Goal: Task Accomplishment & Management: Use online tool/utility

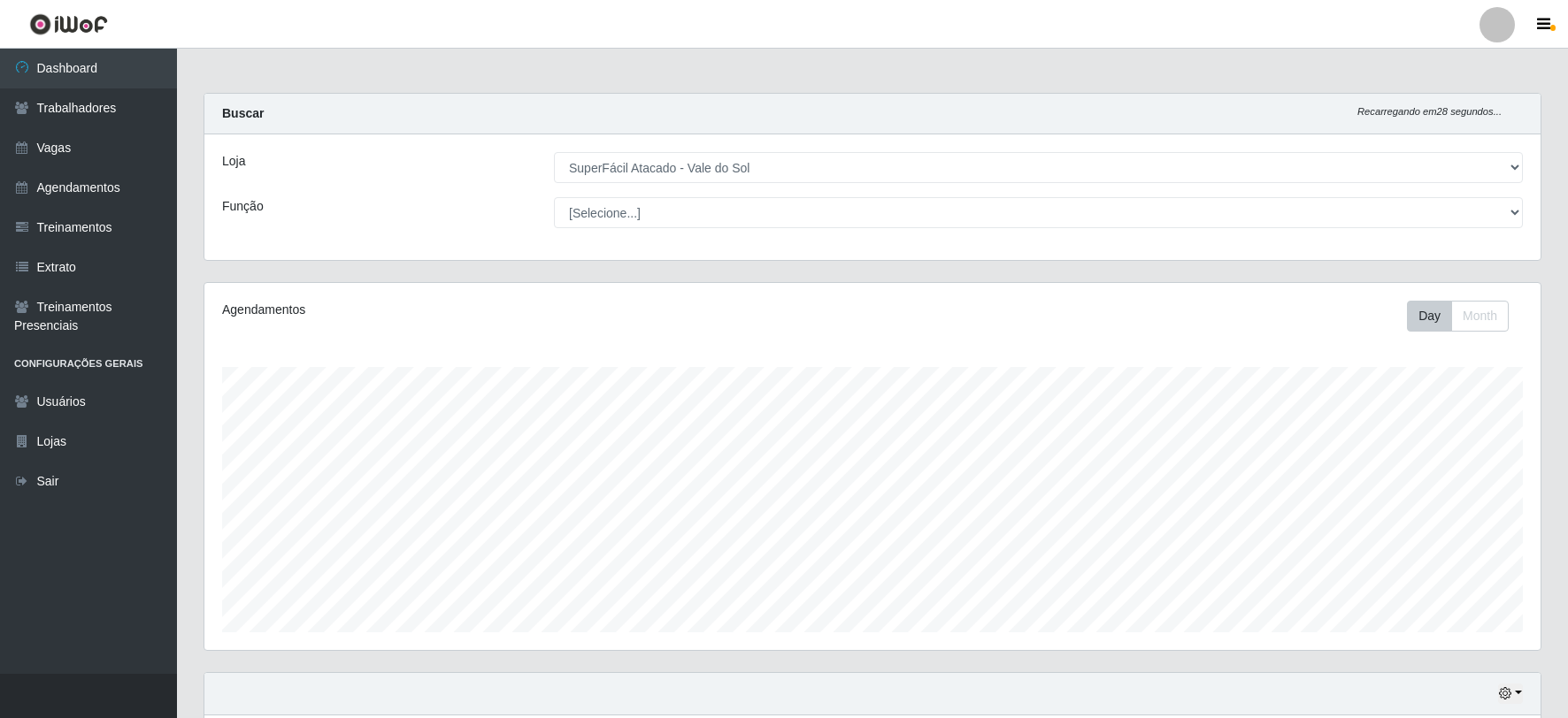
select select "502"
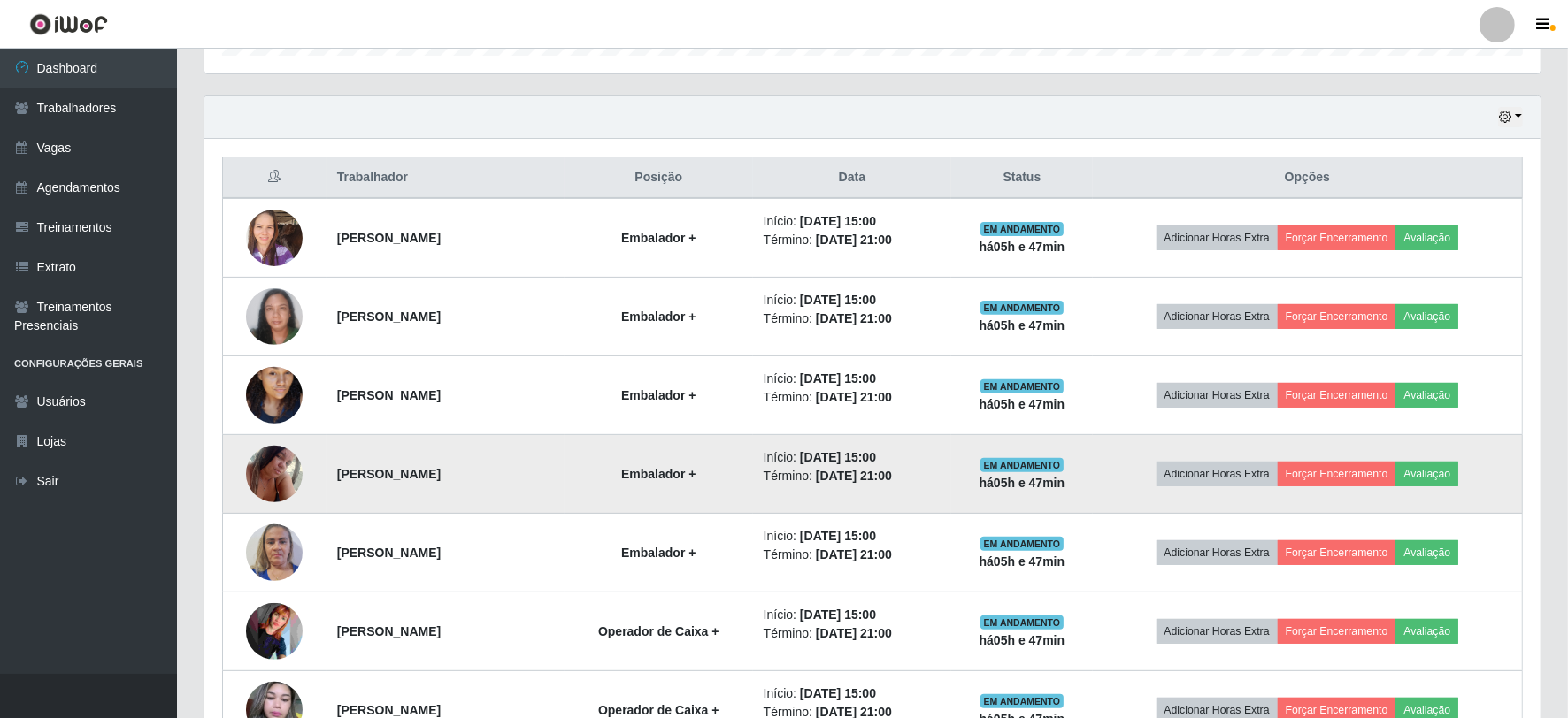
scroll to position [675, 0]
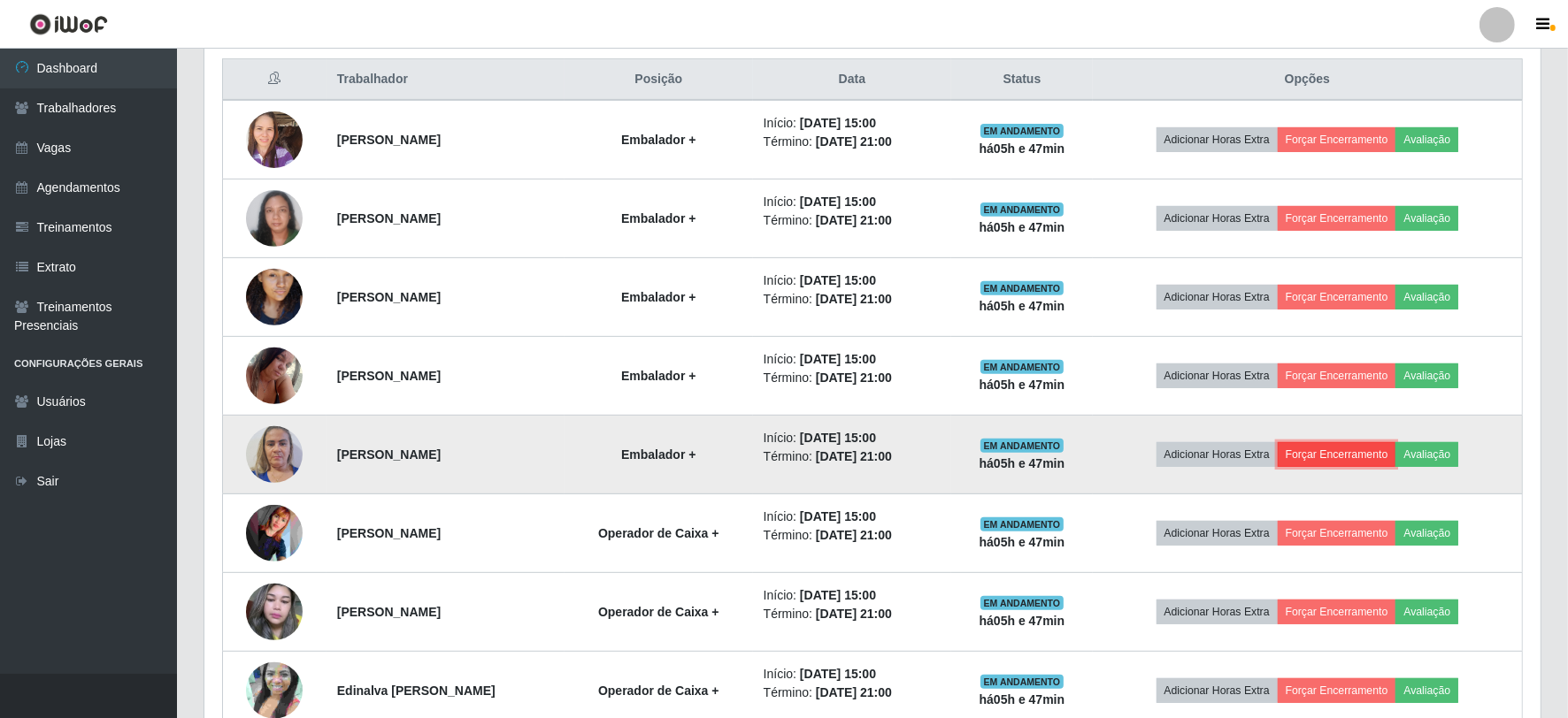
click at [1345, 455] on button "Forçar Encerramento" at bounding box center [1336, 454] width 118 height 25
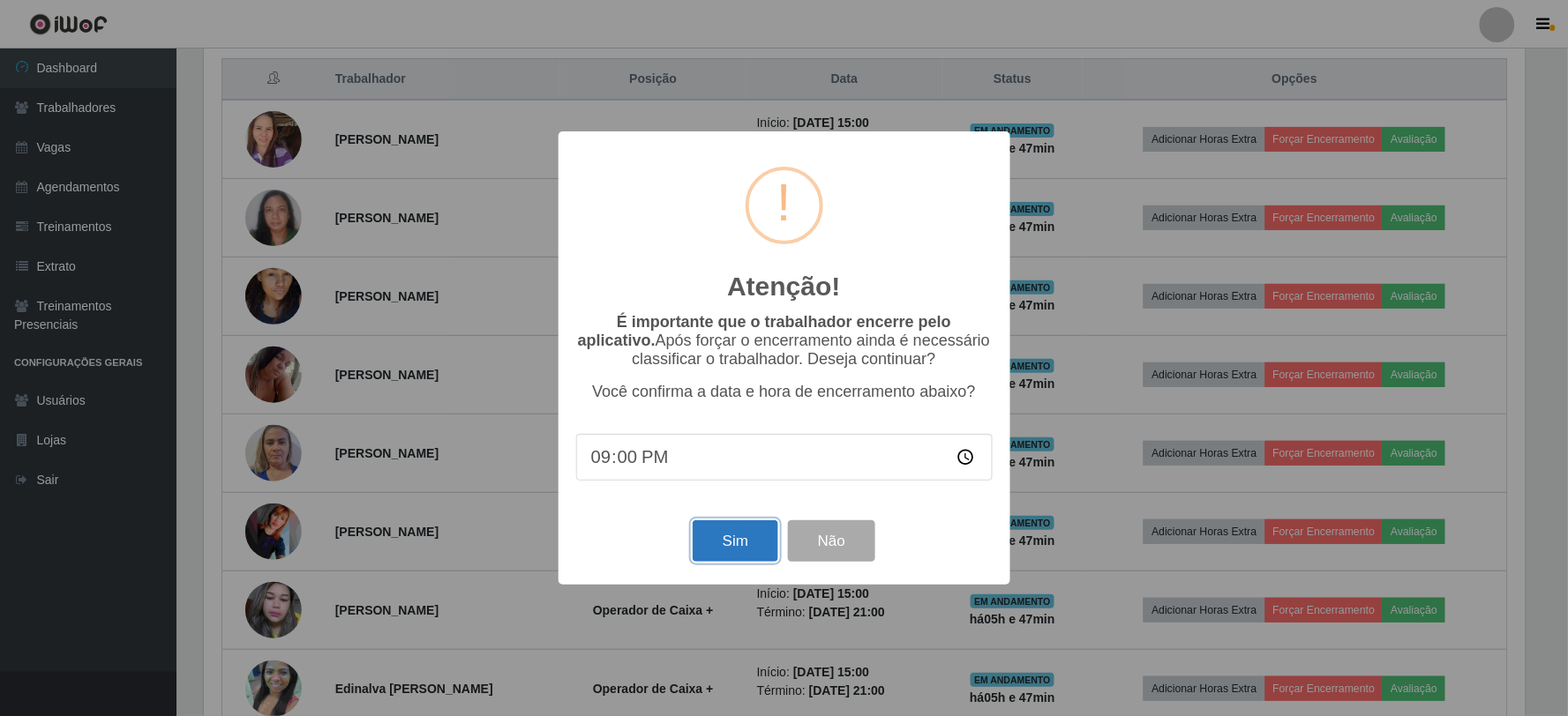
click at [725, 552] on button "Sim" at bounding box center [735, 542] width 85 height 42
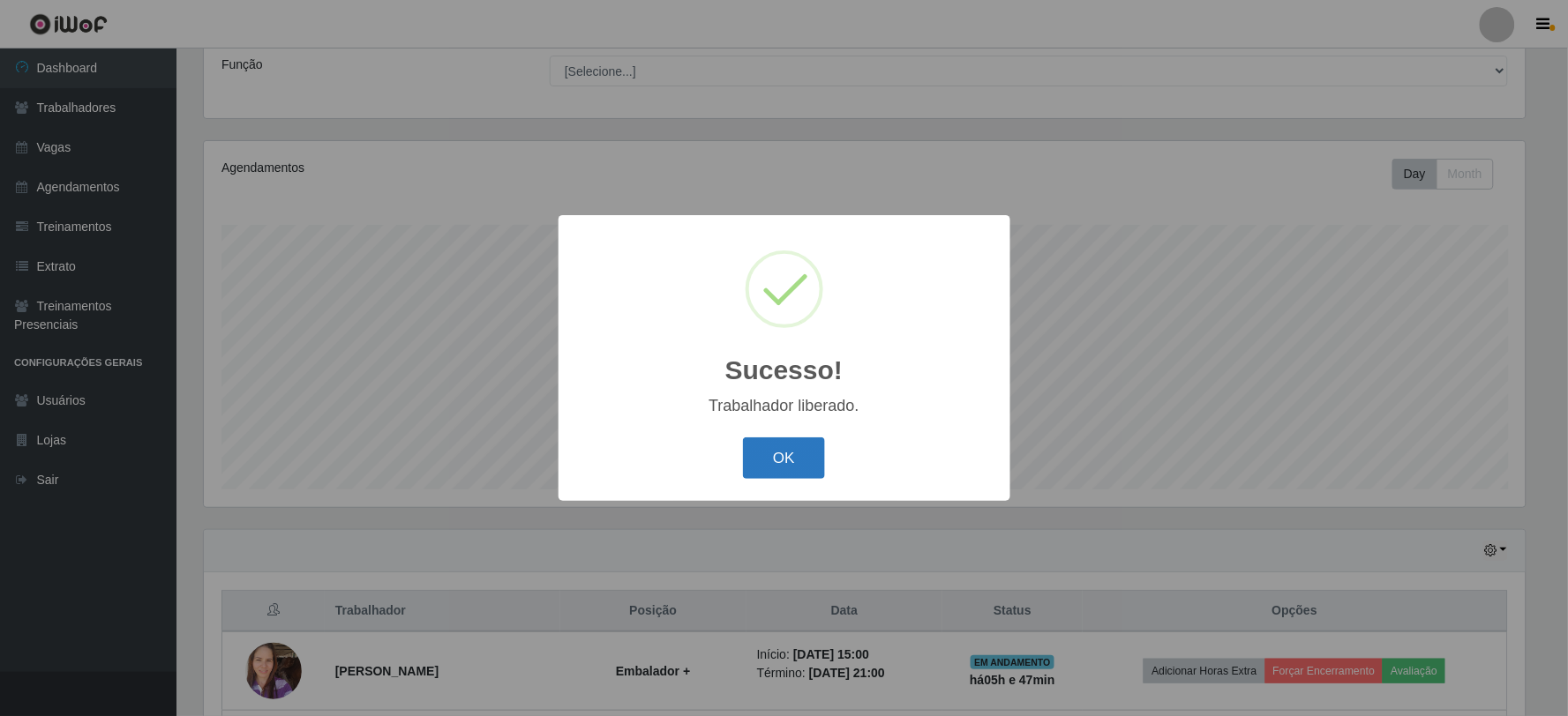
click at [780, 465] on button "OK" at bounding box center [784, 459] width 82 height 42
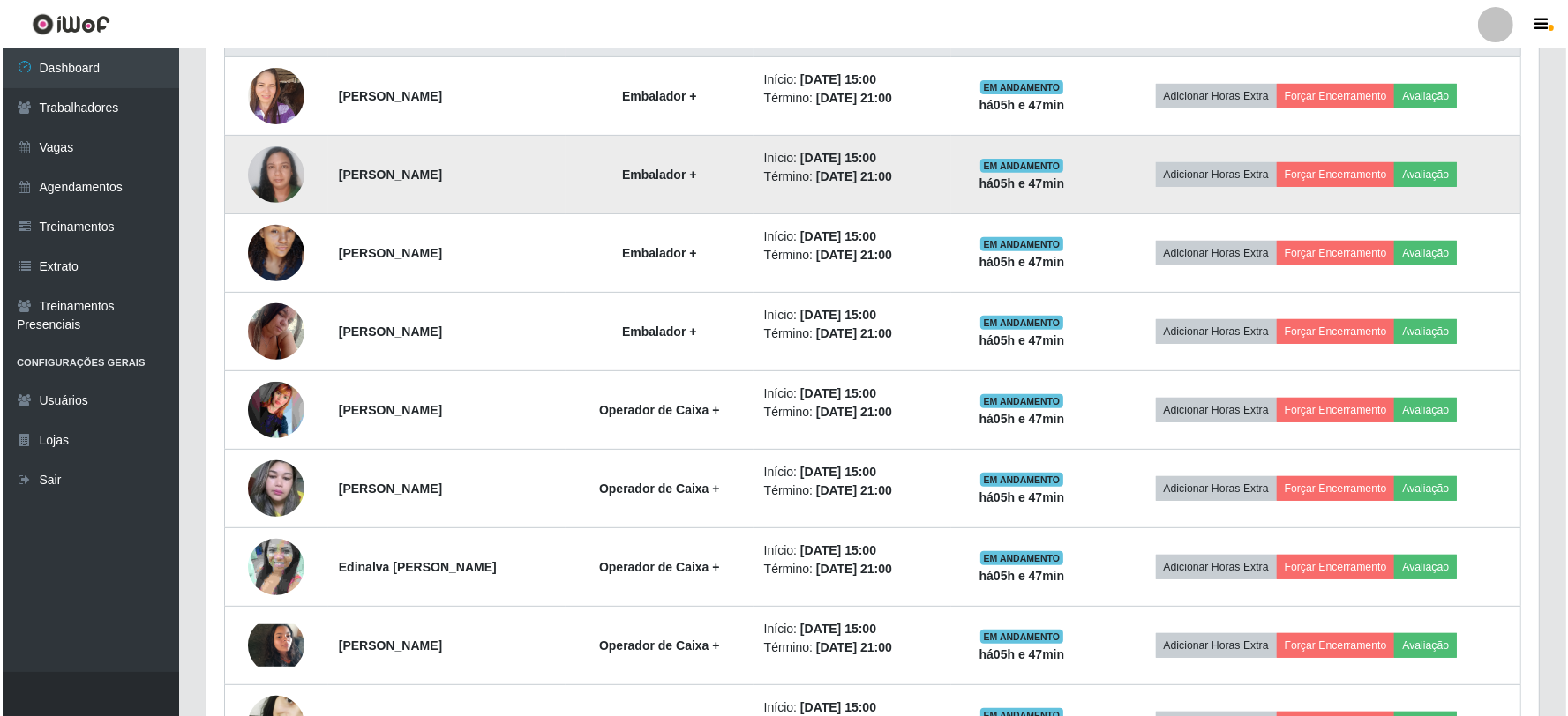
scroll to position [729, 0]
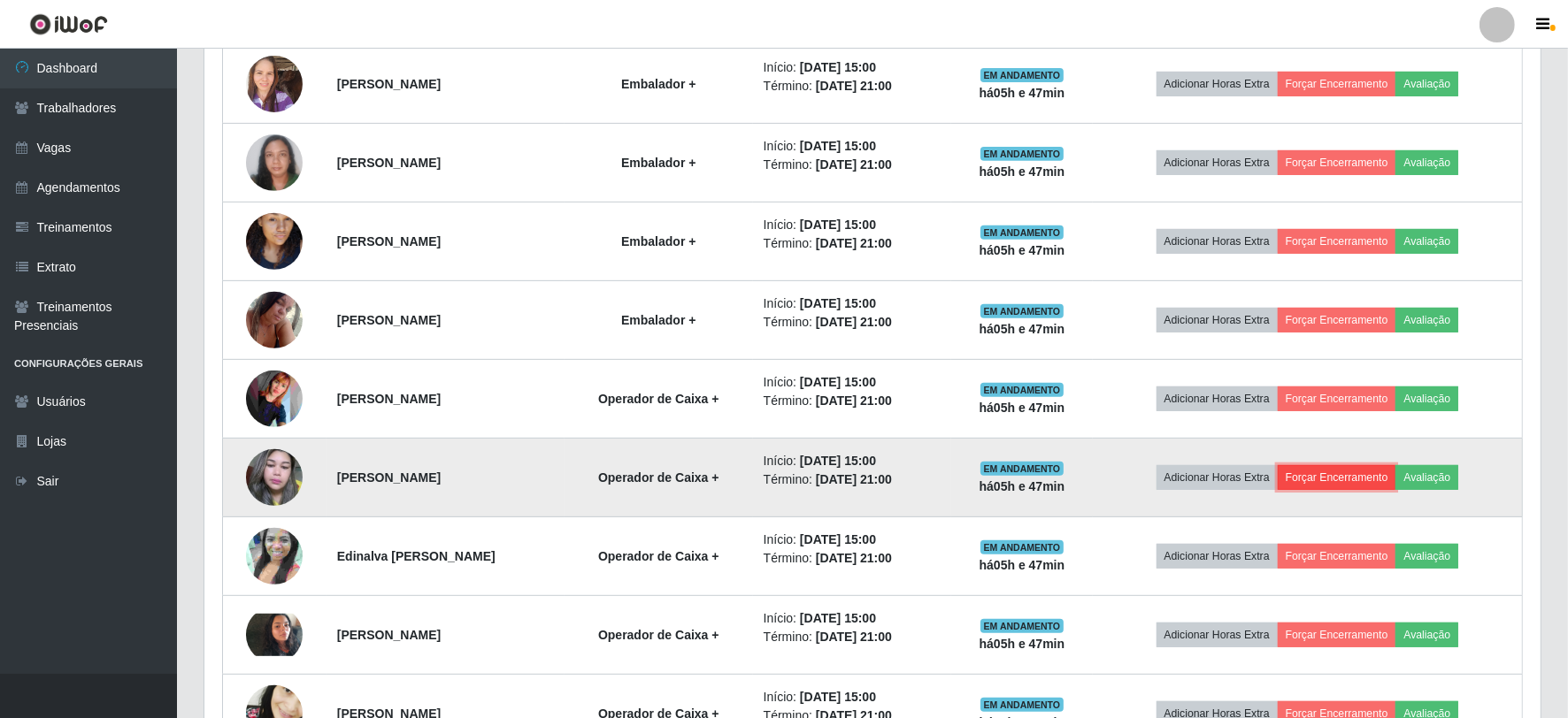
click at [1334, 467] on button "Forçar Encerramento" at bounding box center [1336, 478] width 118 height 25
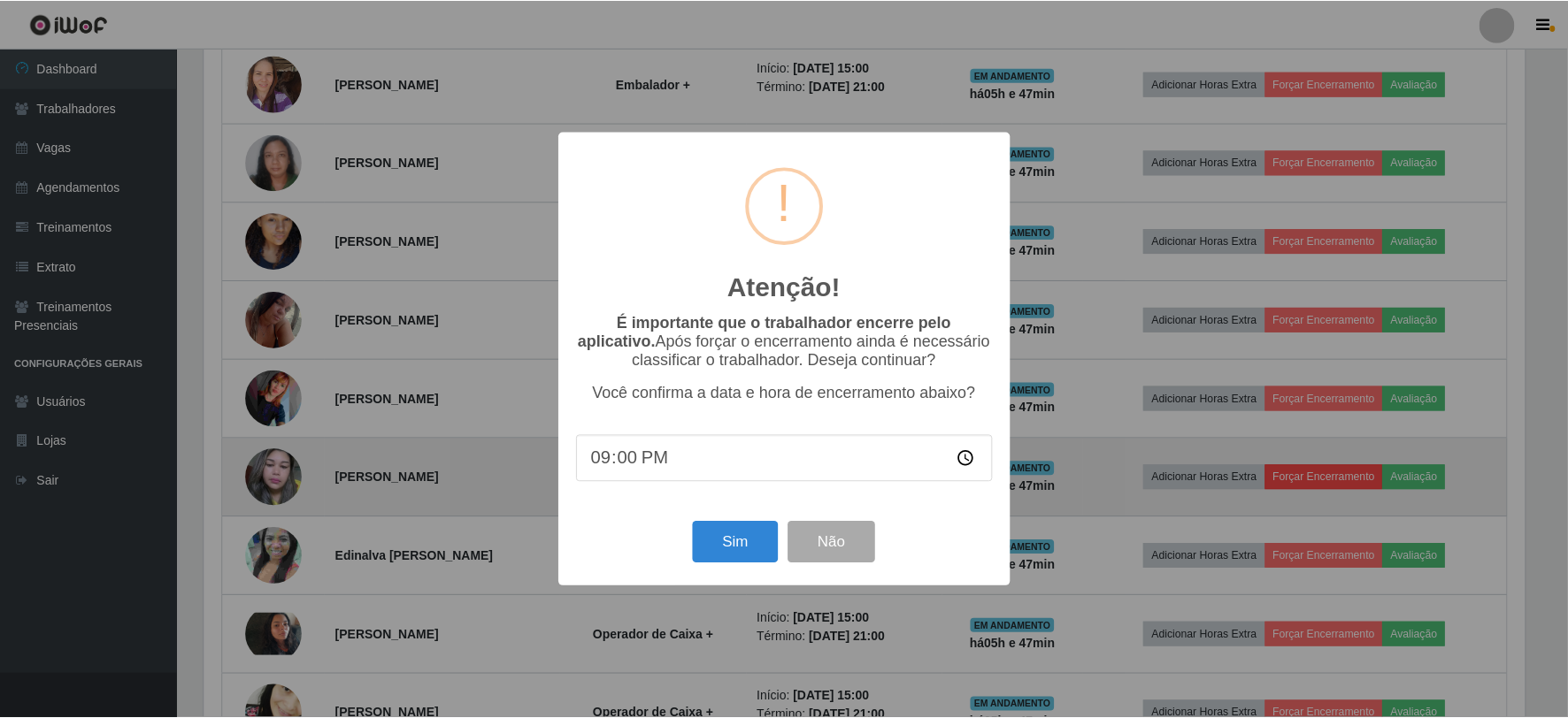
scroll to position [366, 1326]
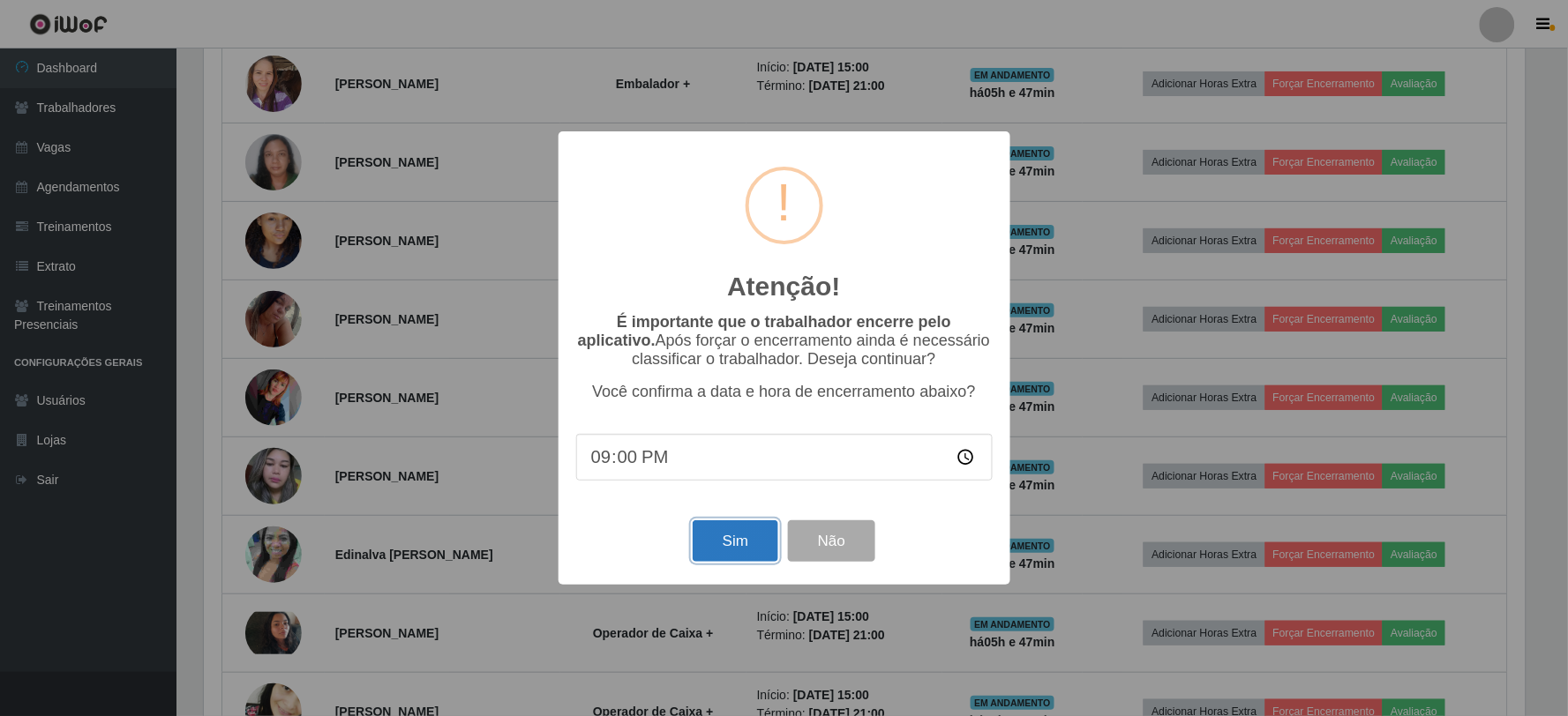
click at [711, 533] on button "Sim" at bounding box center [735, 542] width 85 height 42
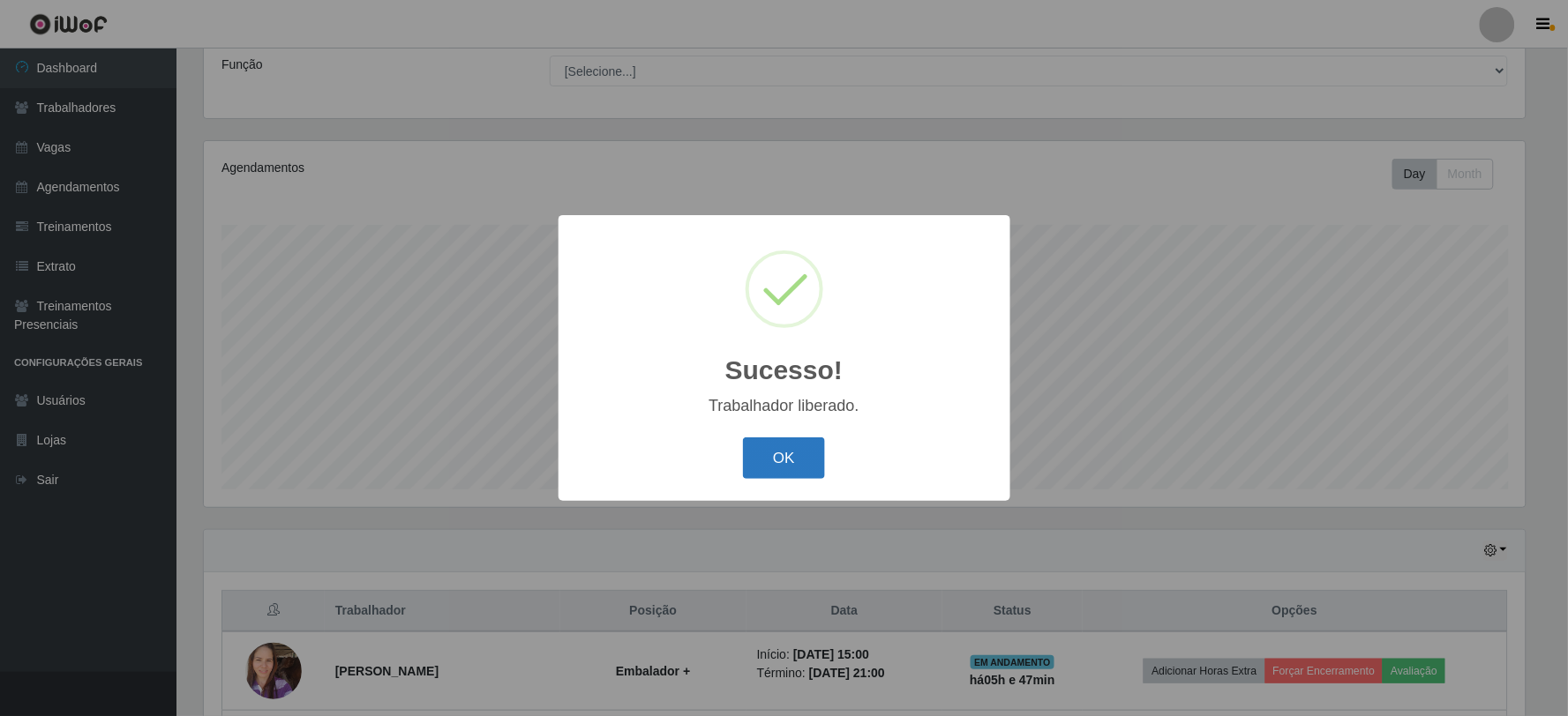
click at [783, 473] on button "OK" at bounding box center [784, 459] width 82 height 42
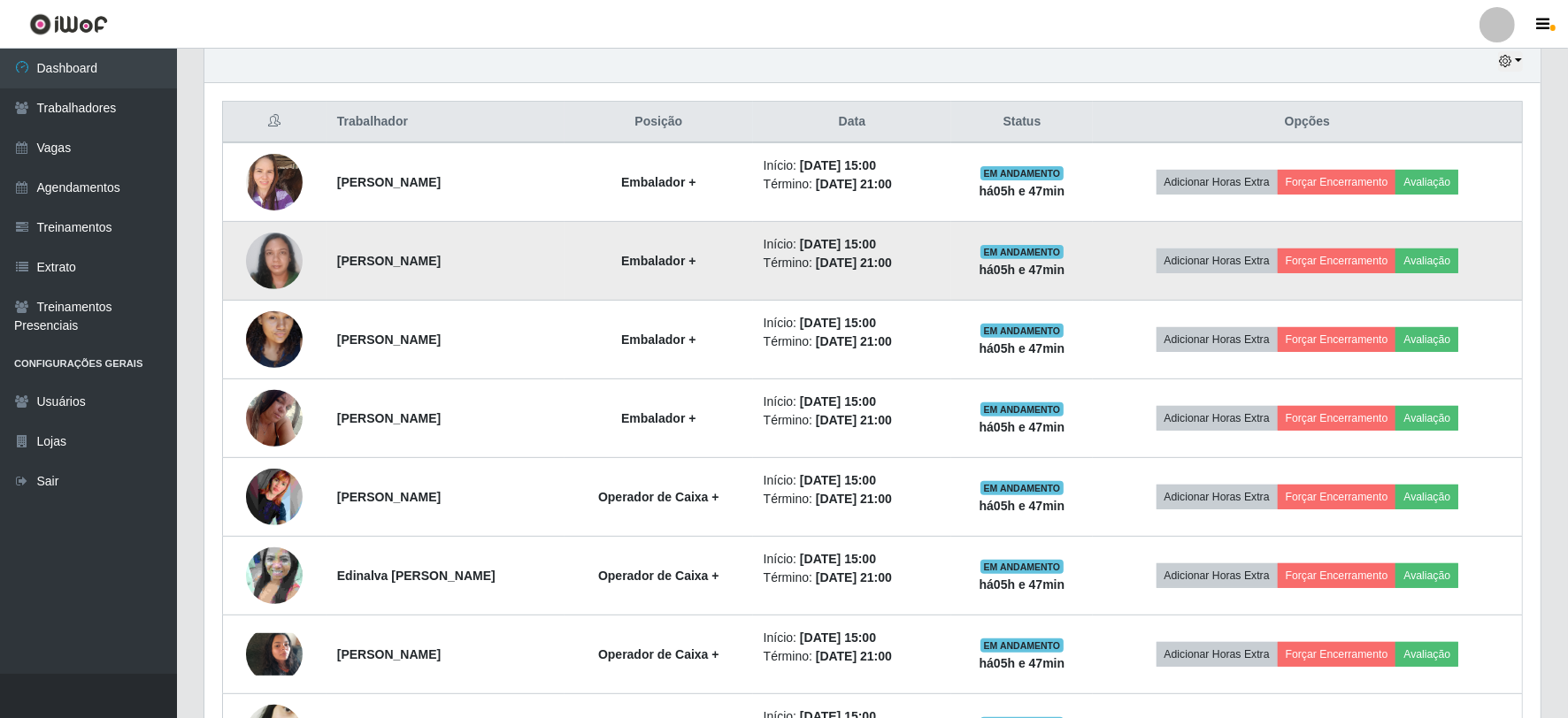
scroll to position [534, 0]
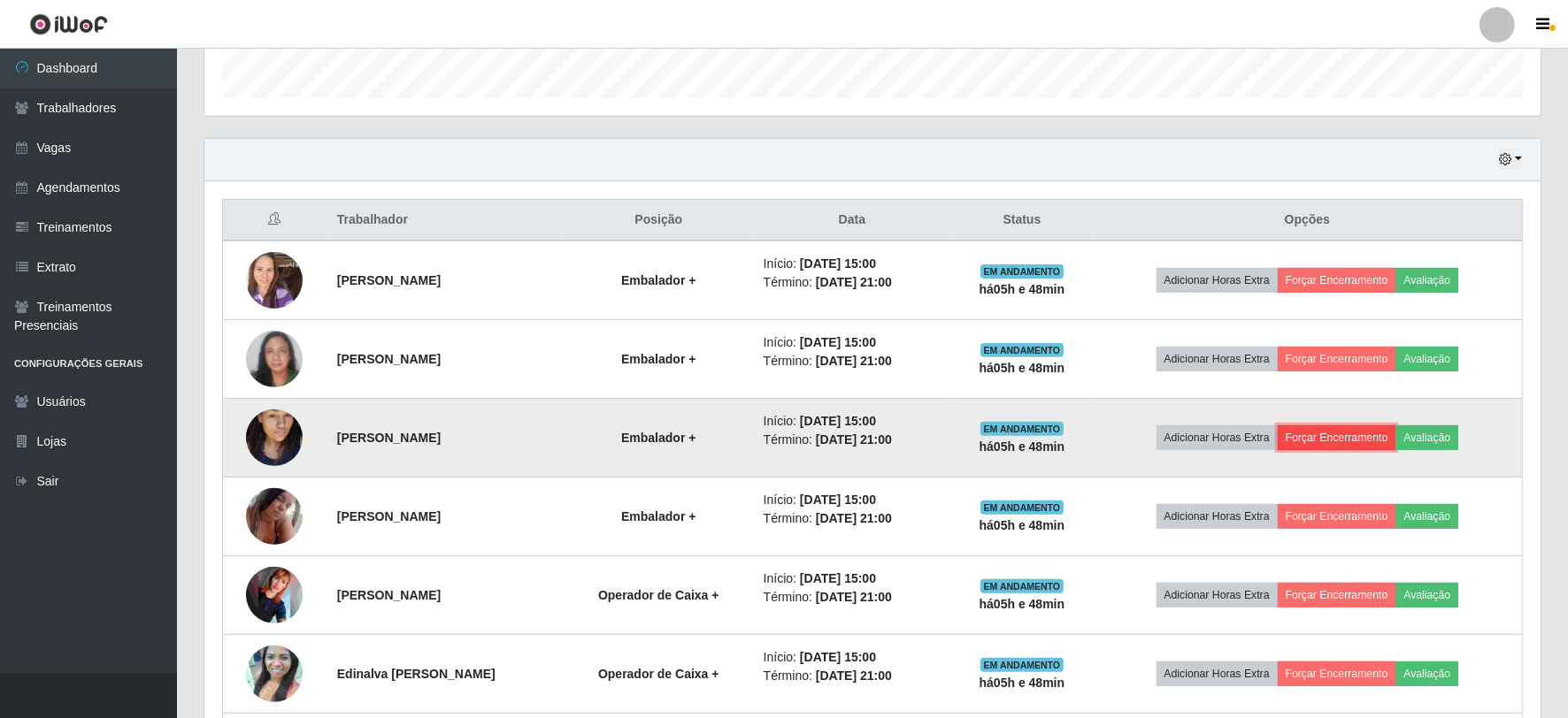
click at [1377, 442] on button "Forçar Encerramento" at bounding box center [1336, 437] width 118 height 25
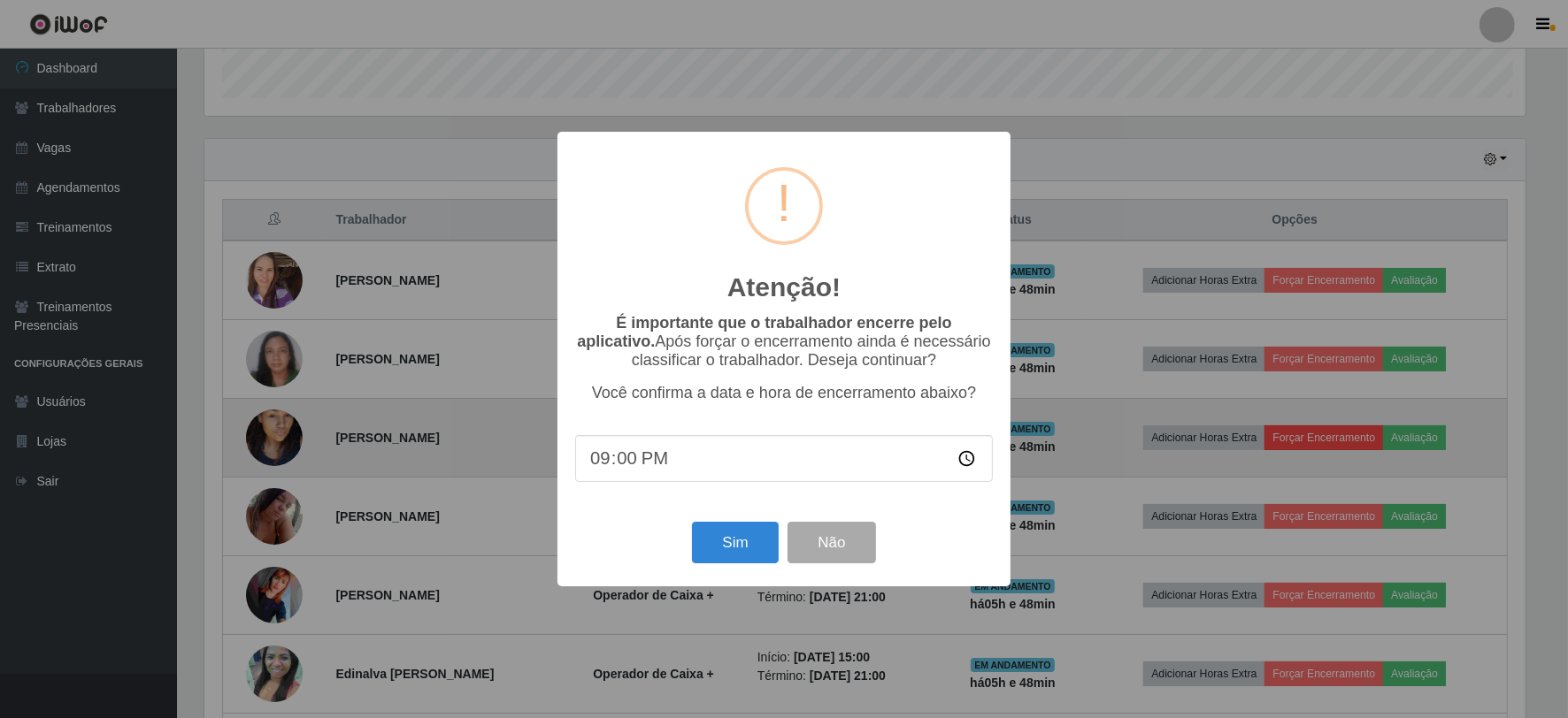
scroll to position [366, 1326]
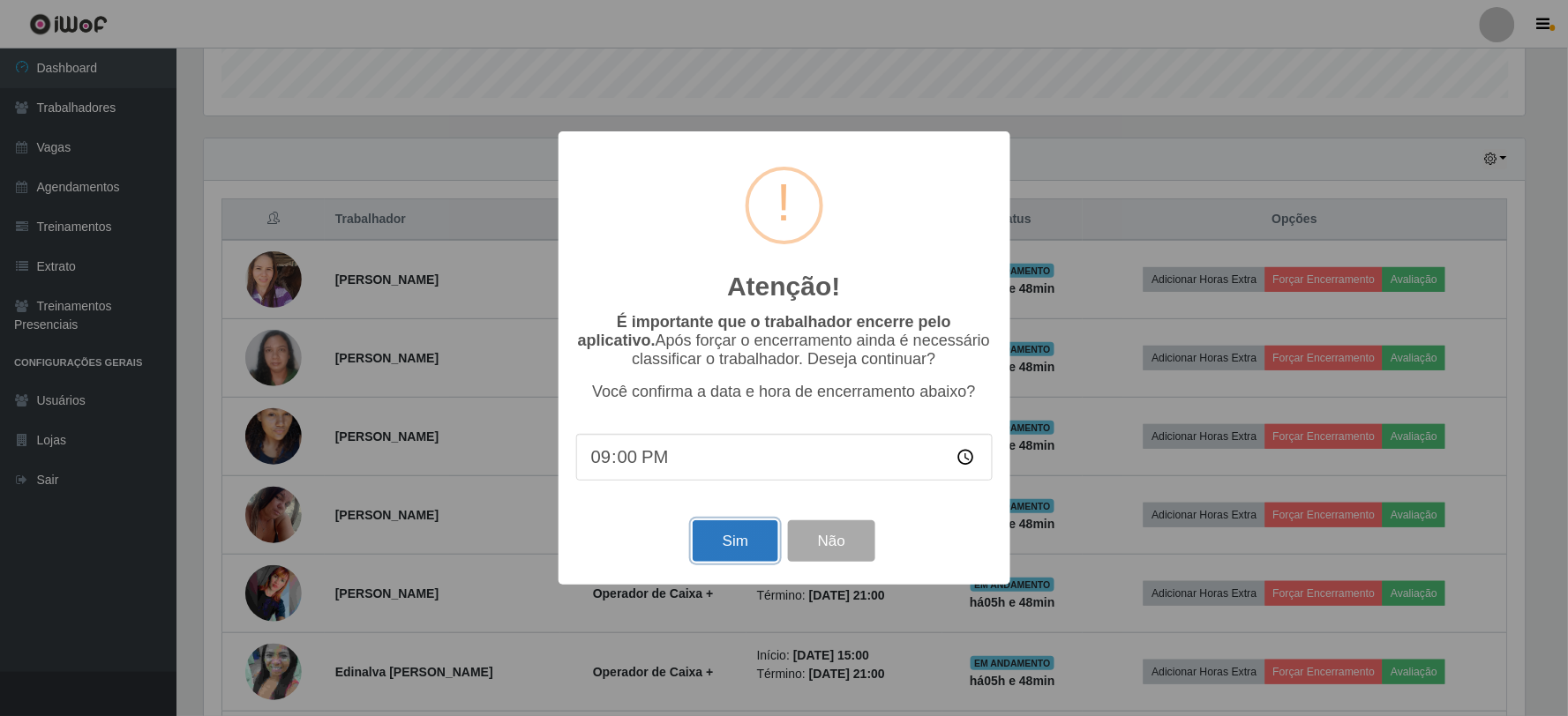
click at [727, 561] on button "Sim" at bounding box center [735, 542] width 85 height 42
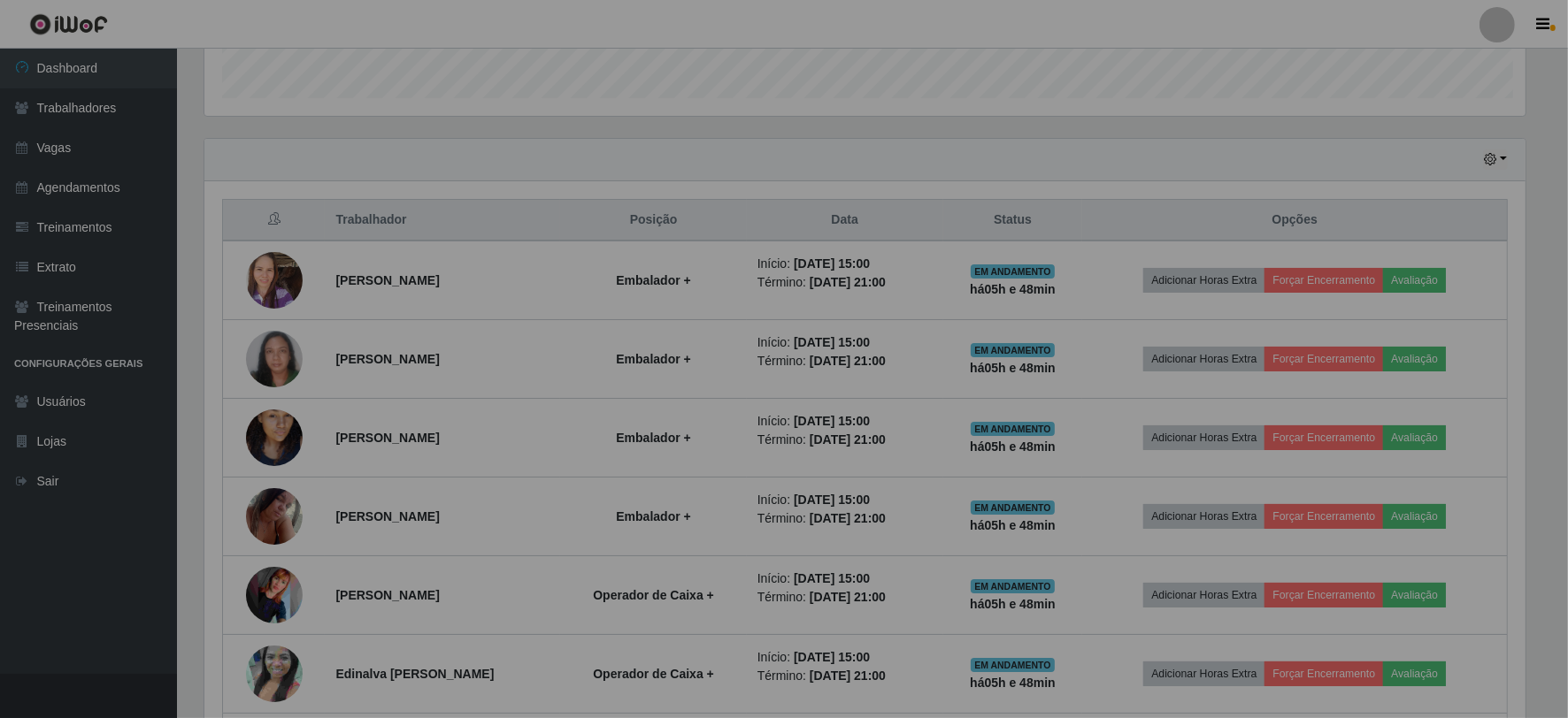
scroll to position [0, 0]
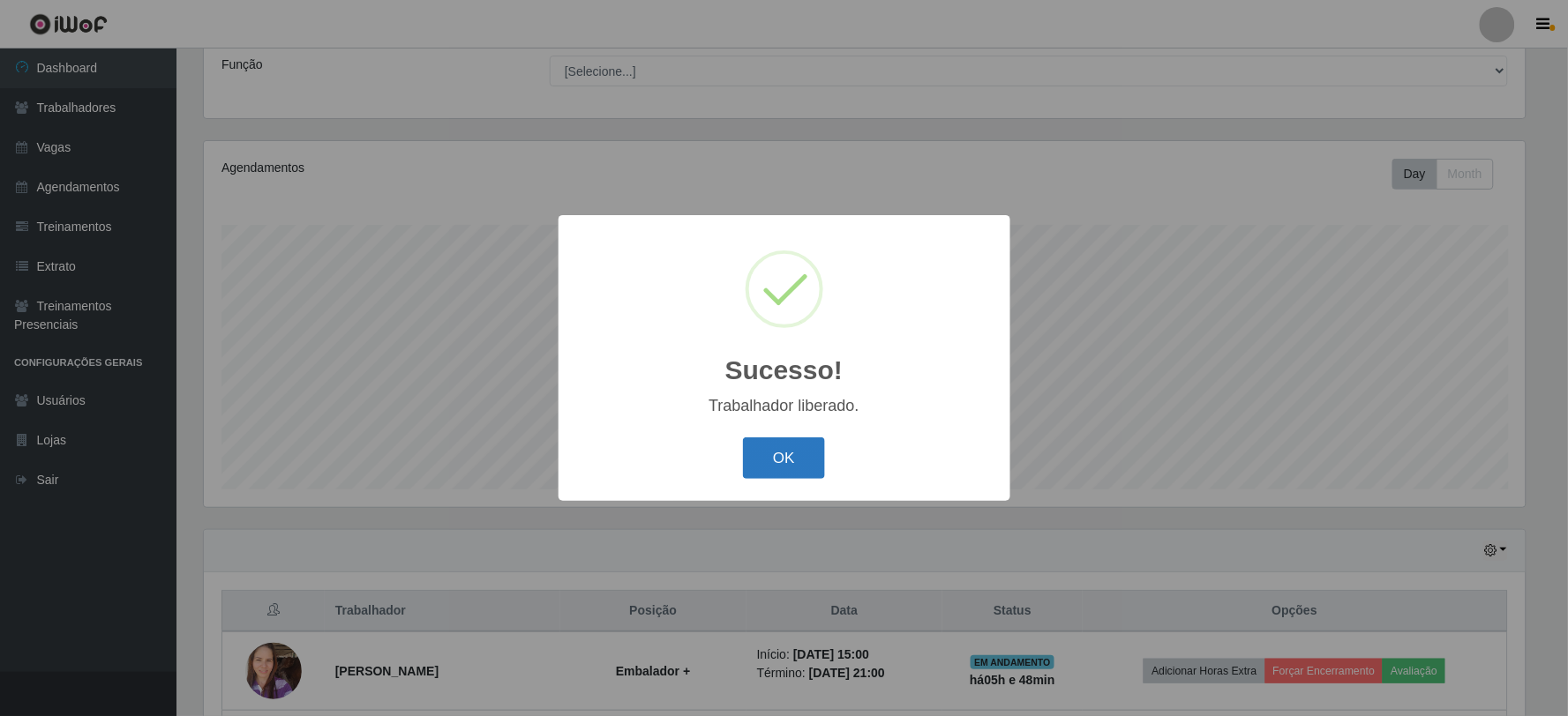
click at [752, 454] on button "OK" at bounding box center [784, 459] width 82 height 42
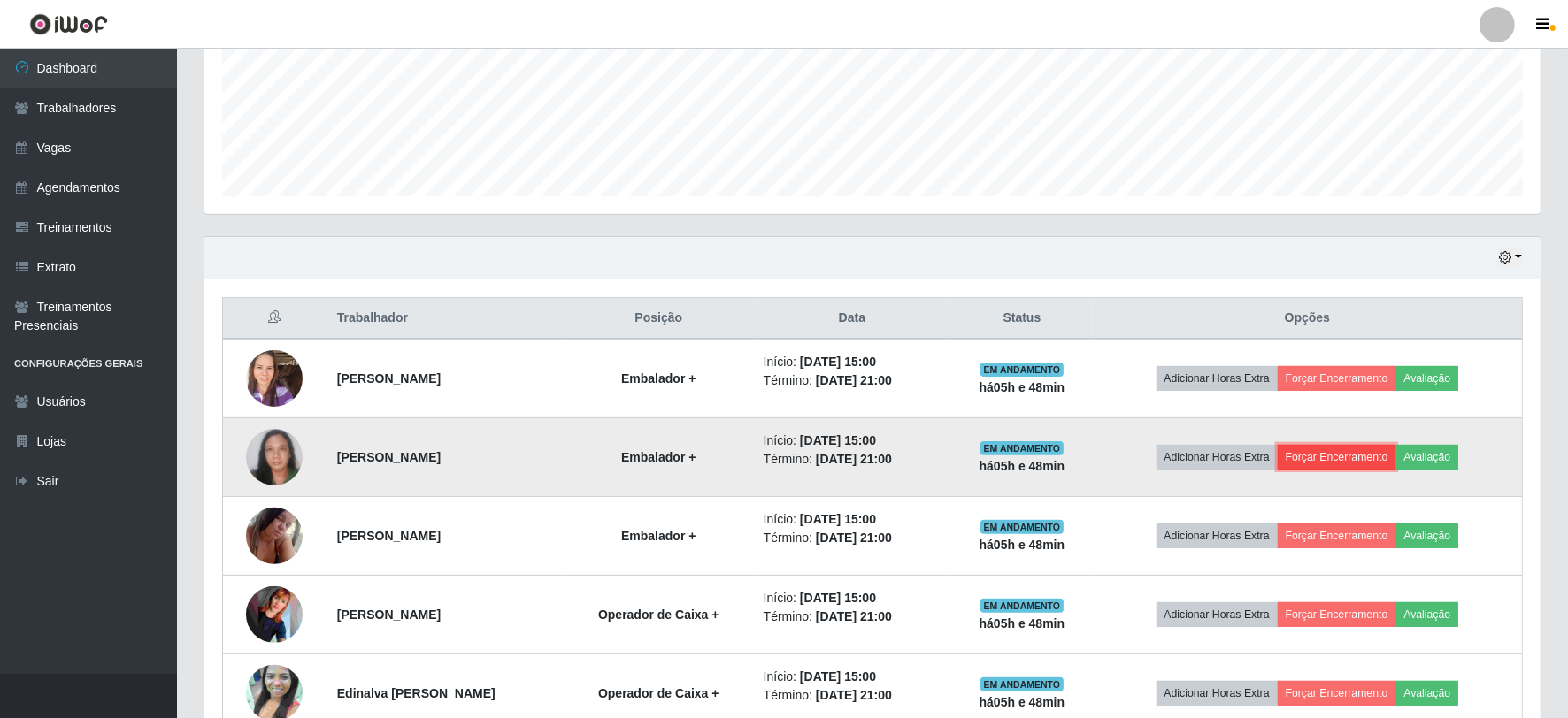
click at [1385, 452] on button "Forçar Encerramento" at bounding box center [1336, 457] width 118 height 25
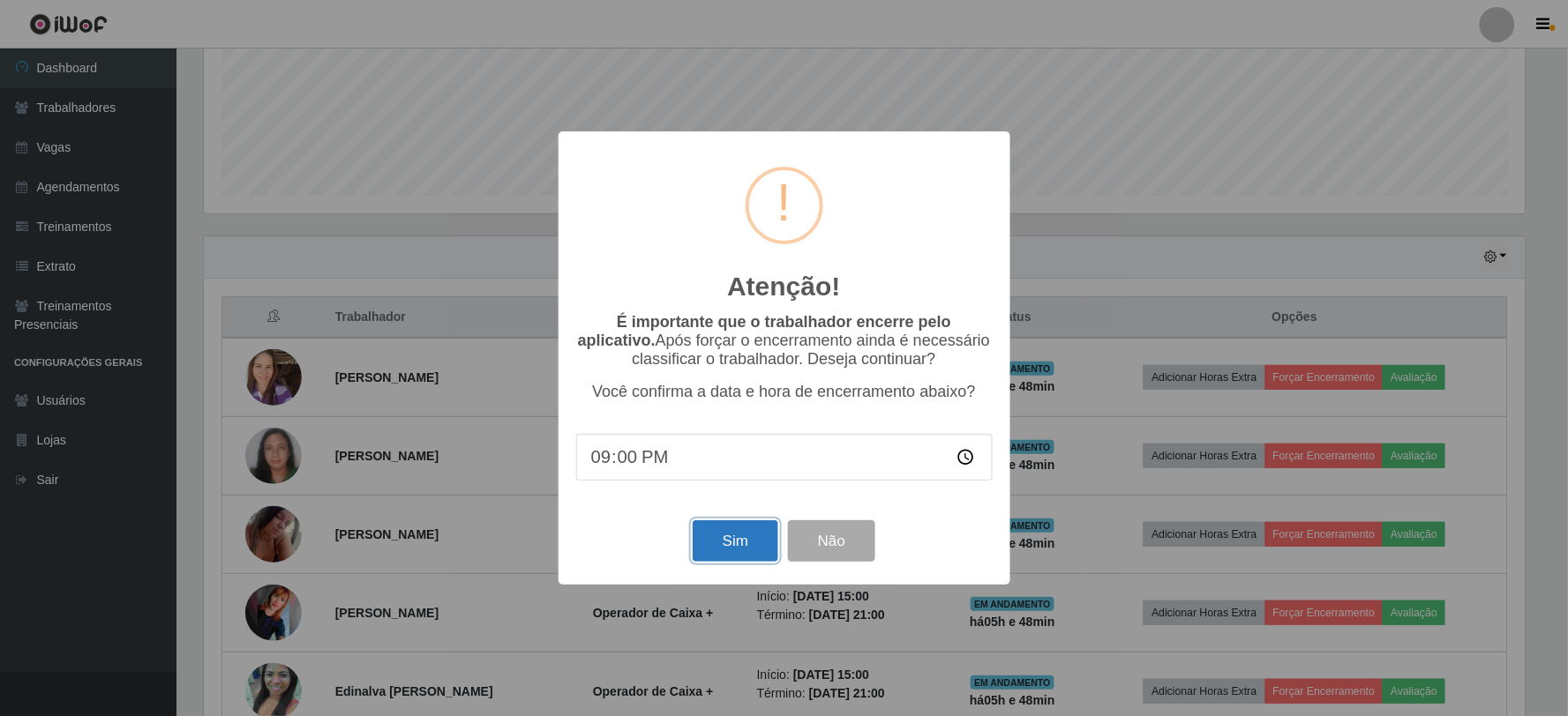
click at [756, 548] on button "Sim" at bounding box center [735, 542] width 85 height 42
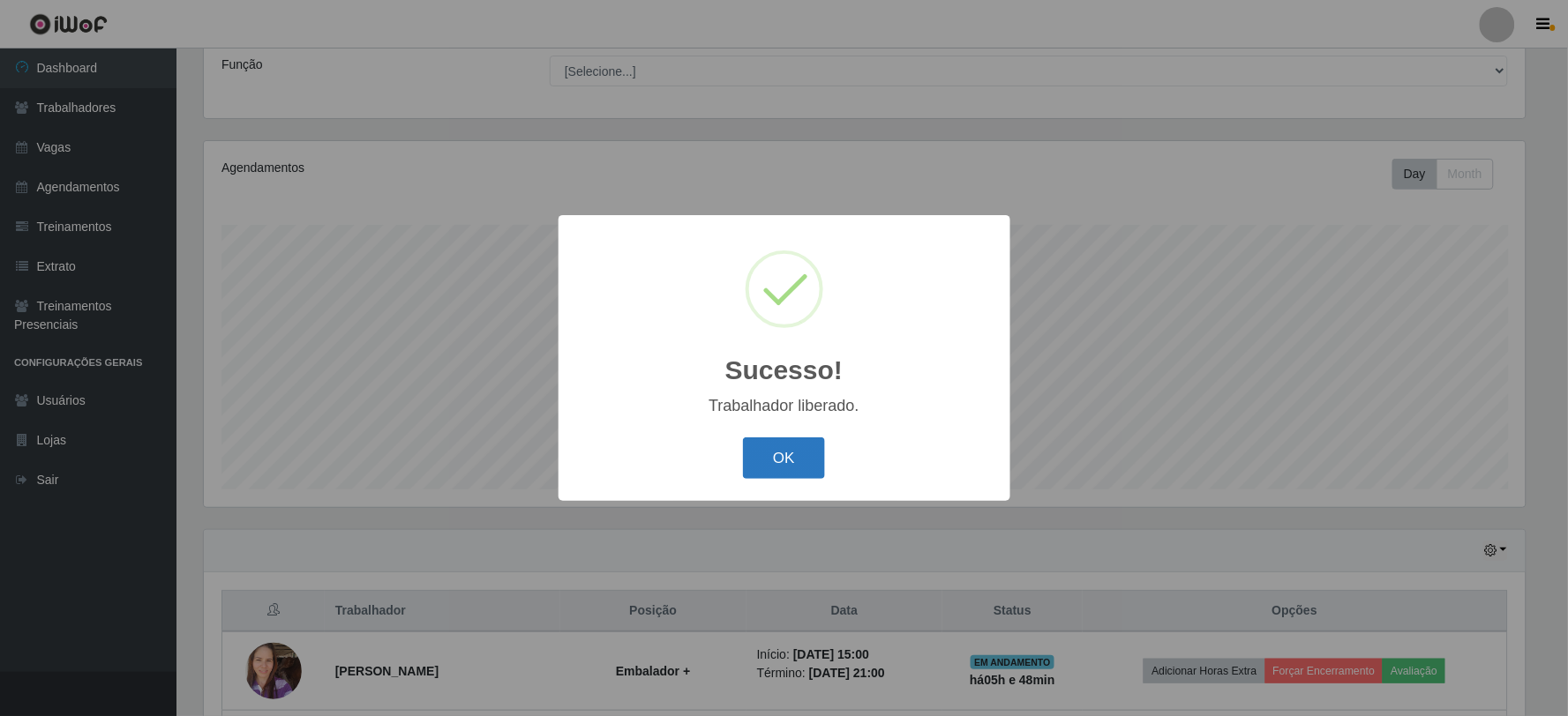
click at [805, 467] on button "OK" at bounding box center [784, 459] width 82 height 42
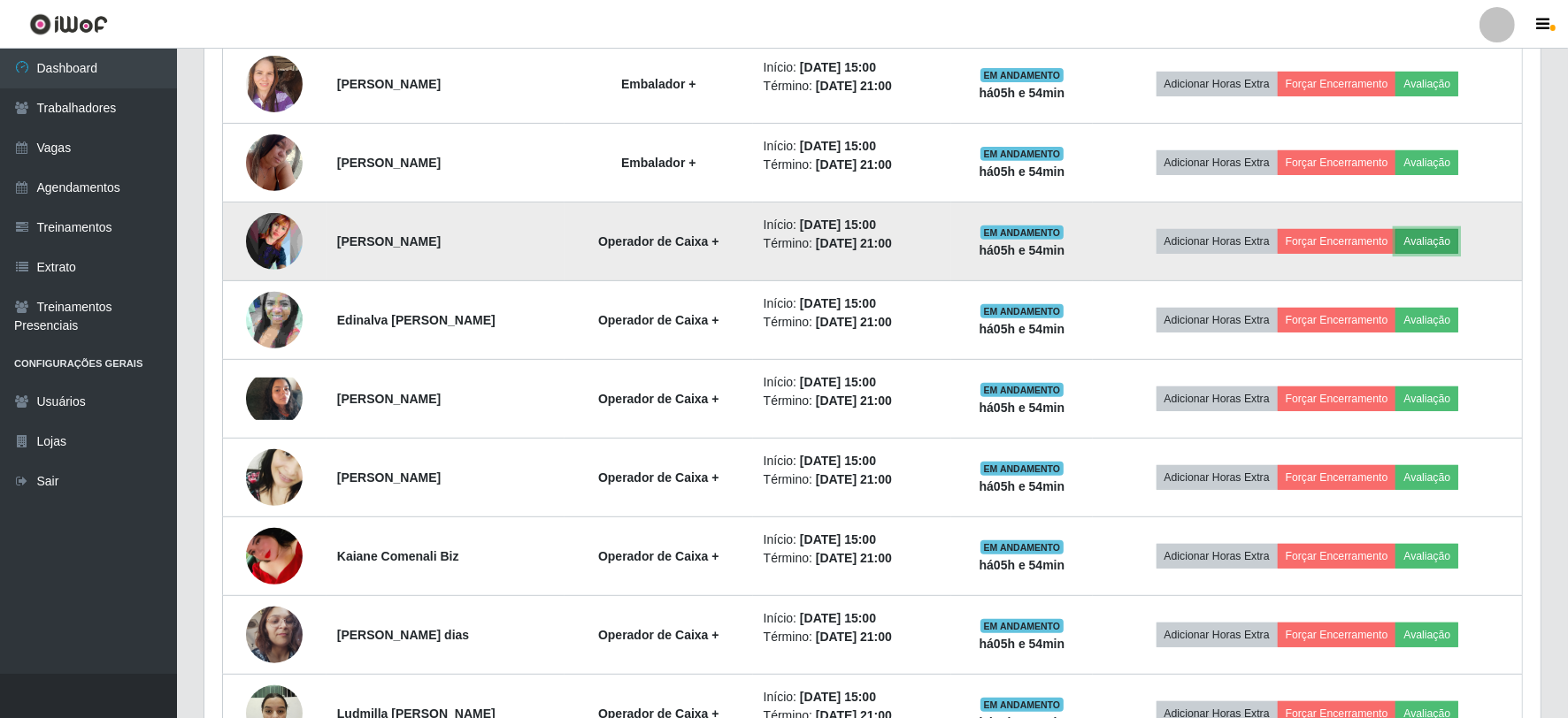
click at [1455, 234] on button "Avaliação" at bounding box center [1427, 241] width 63 height 25
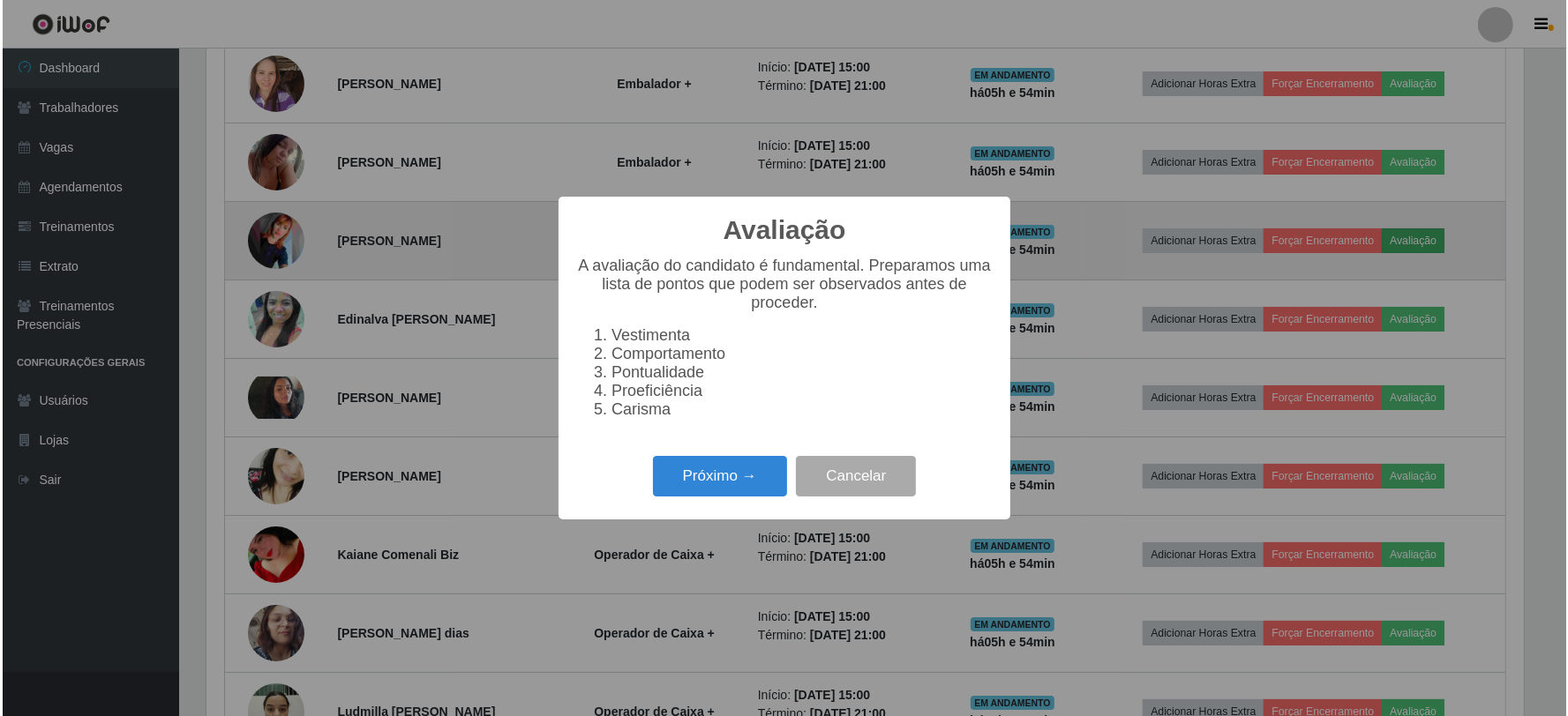
scroll to position [365, 1321]
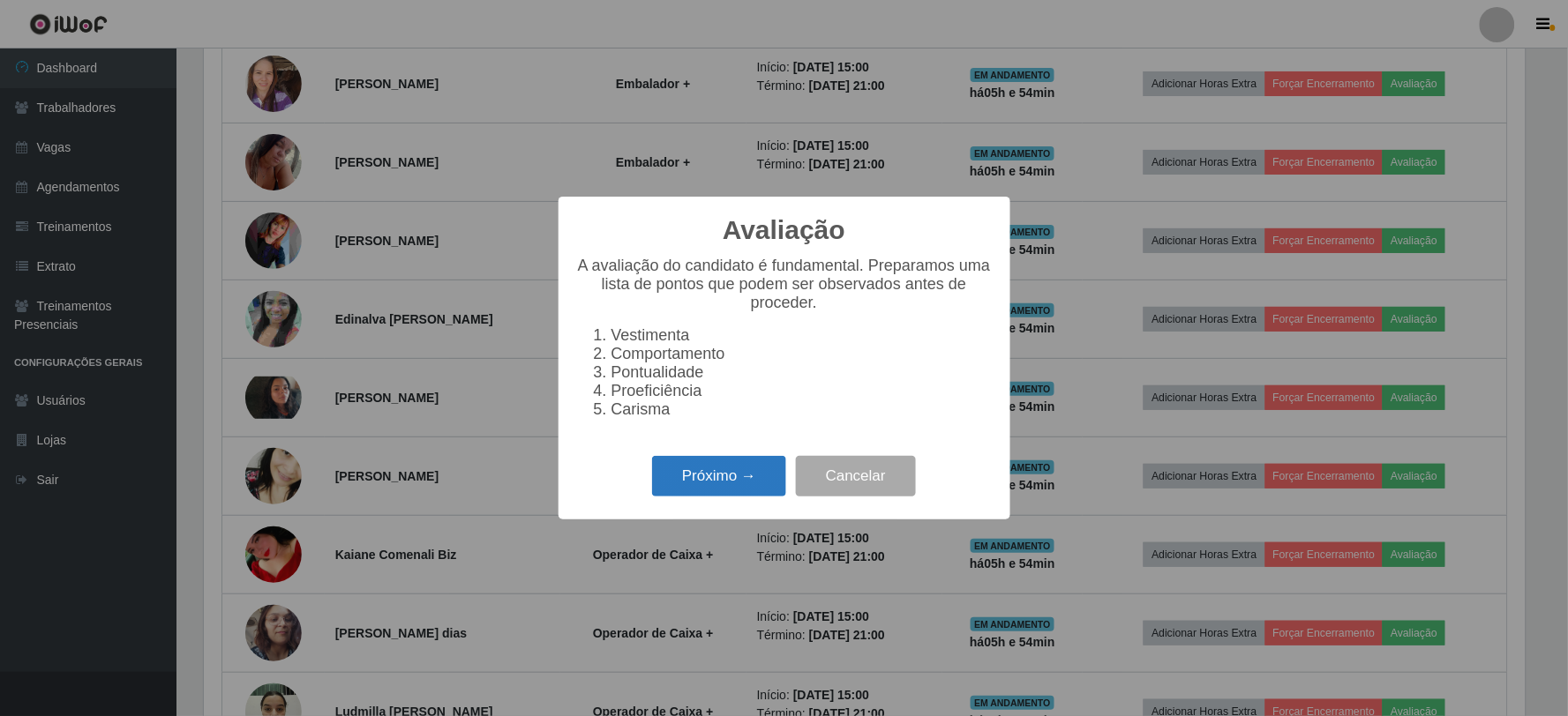
click at [757, 478] on button "Próximo →" at bounding box center [718, 477] width 134 height 42
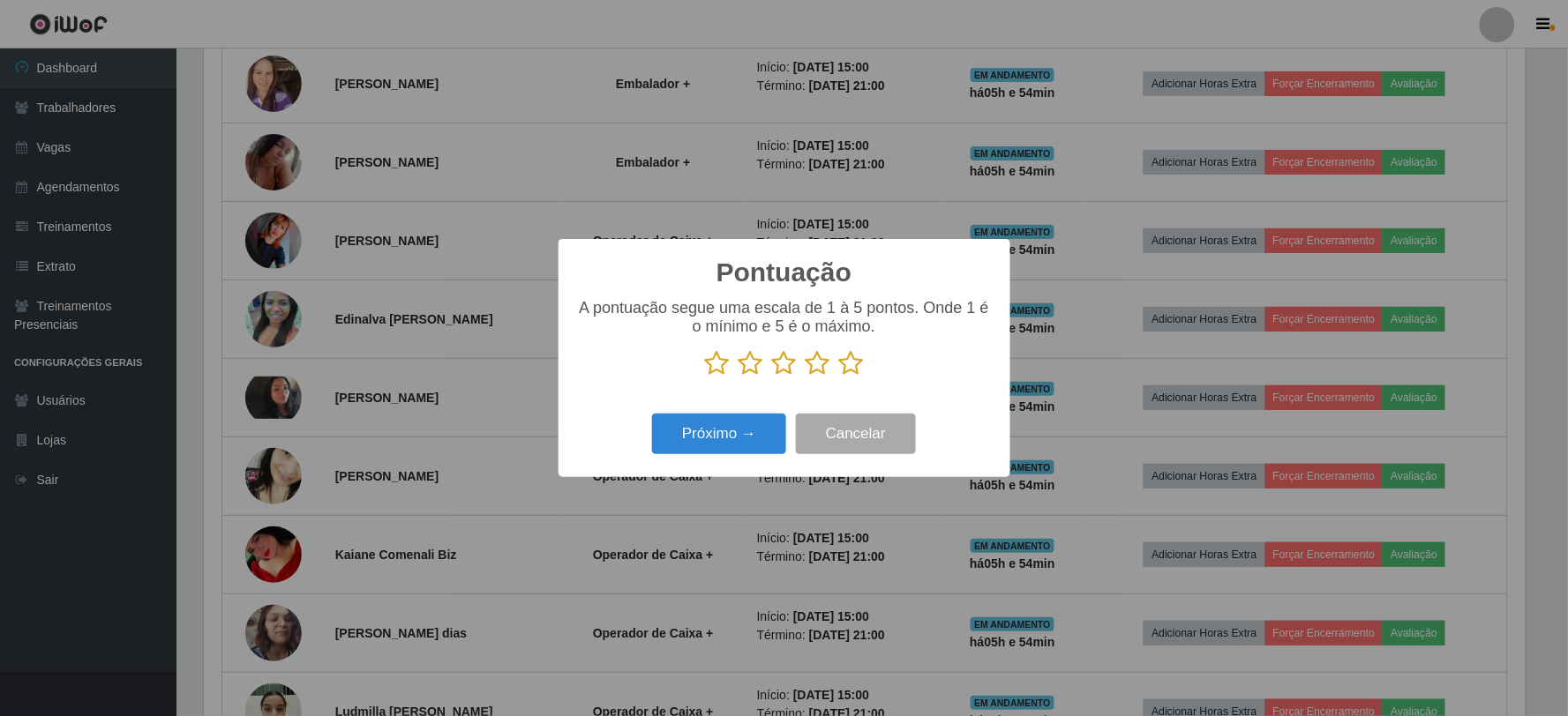
scroll to position [881797, 881025]
click at [847, 370] on icon at bounding box center [851, 363] width 25 height 27
click at [839, 376] on input "radio" at bounding box center [839, 376] width 0 height 0
click at [718, 440] on button "Próximo →" at bounding box center [718, 435] width 134 height 42
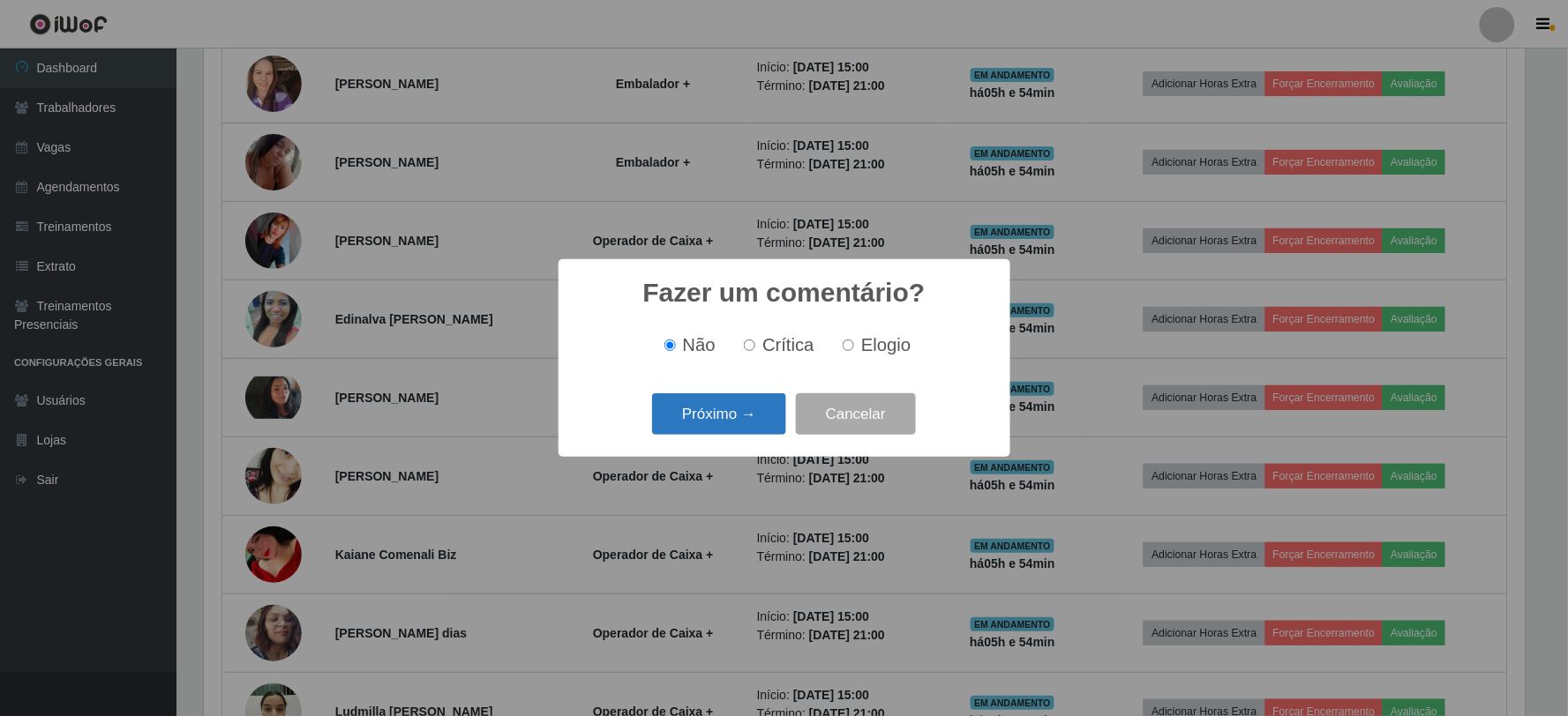
click at [752, 400] on button "Próximo →" at bounding box center [718, 414] width 134 height 42
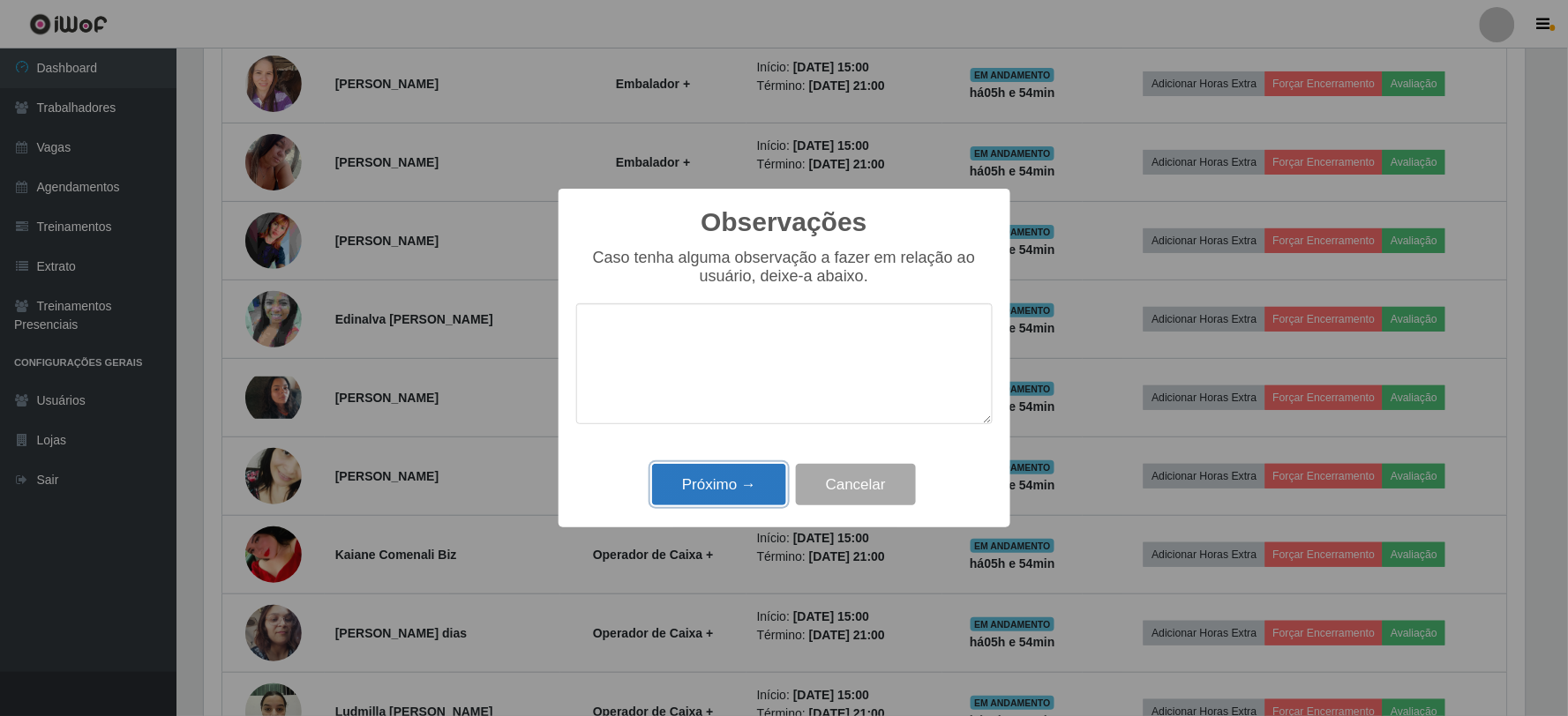
click at [739, 494] on button "Próximo →" at bounding box center [718, 485] width 134 height 42
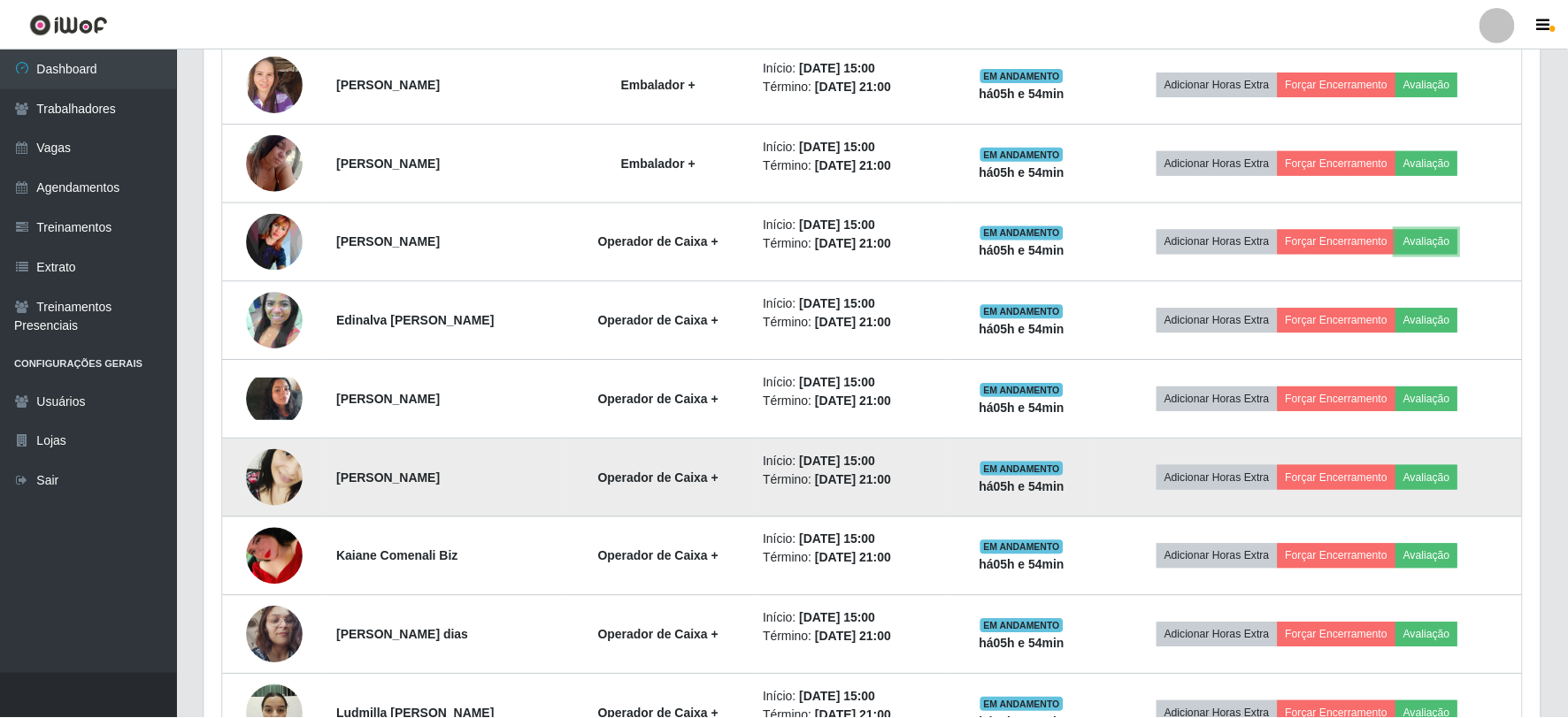
scroll to position [366, 1336]
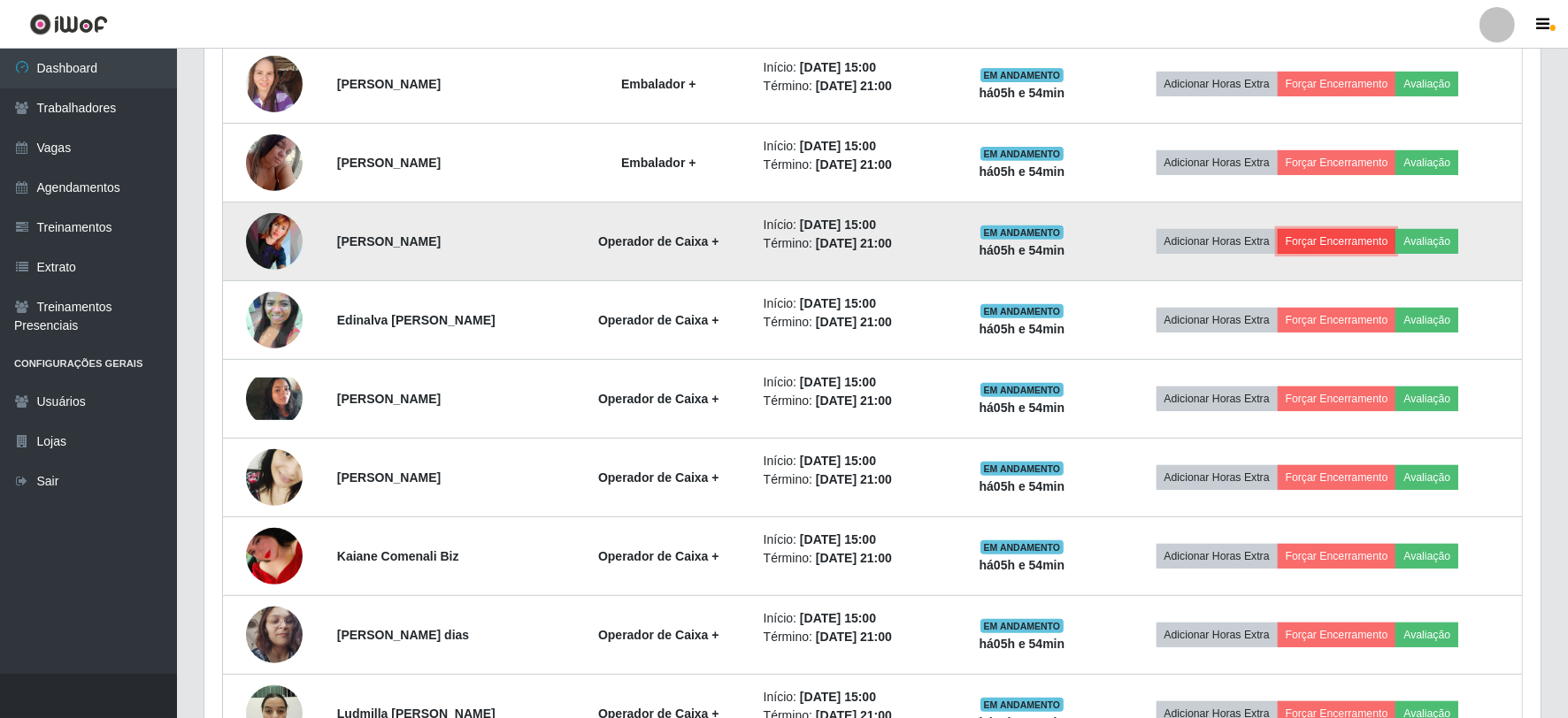
click at [1328, 229] on button "Forçar Encerramento" at bounding box center [1336, 241] width 118 height 25
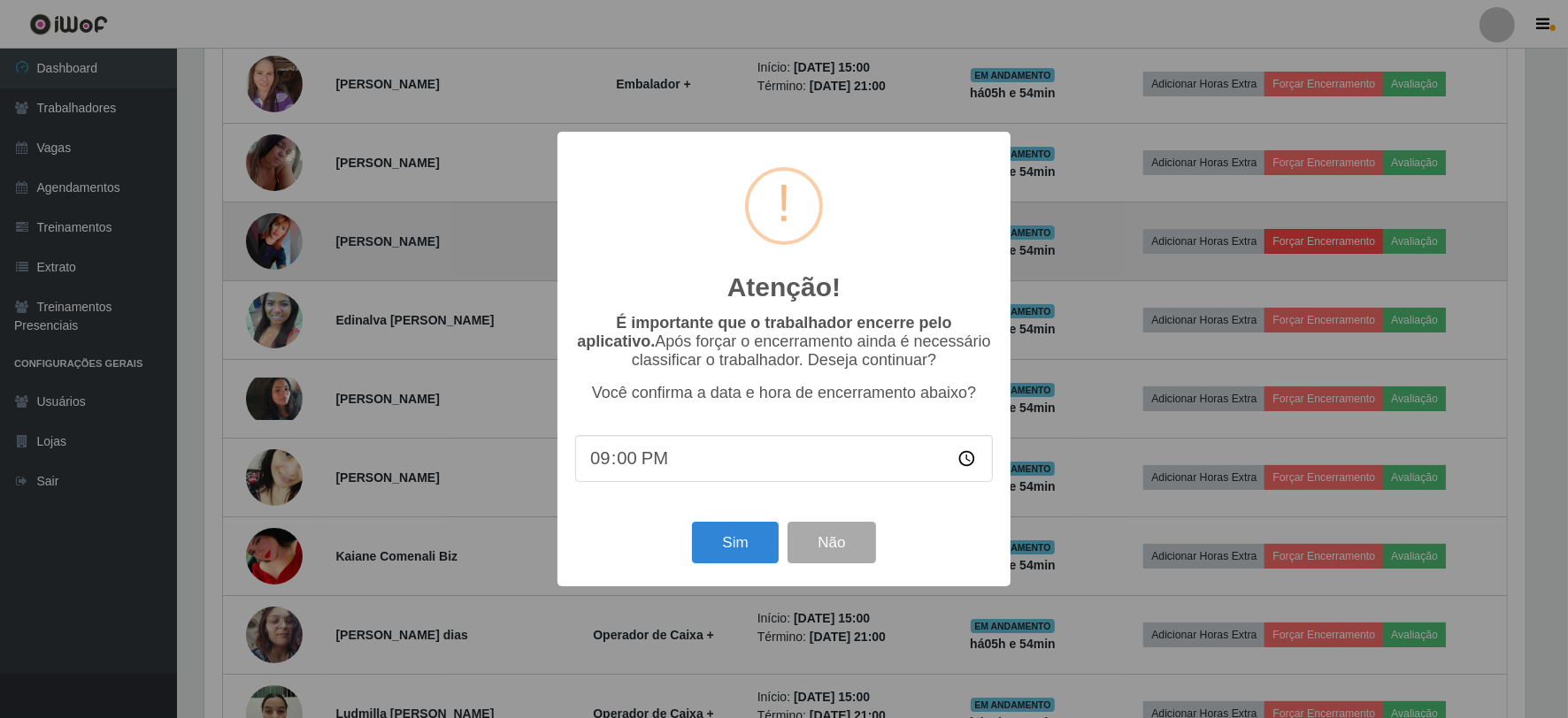
scroll to position [366, 1326]
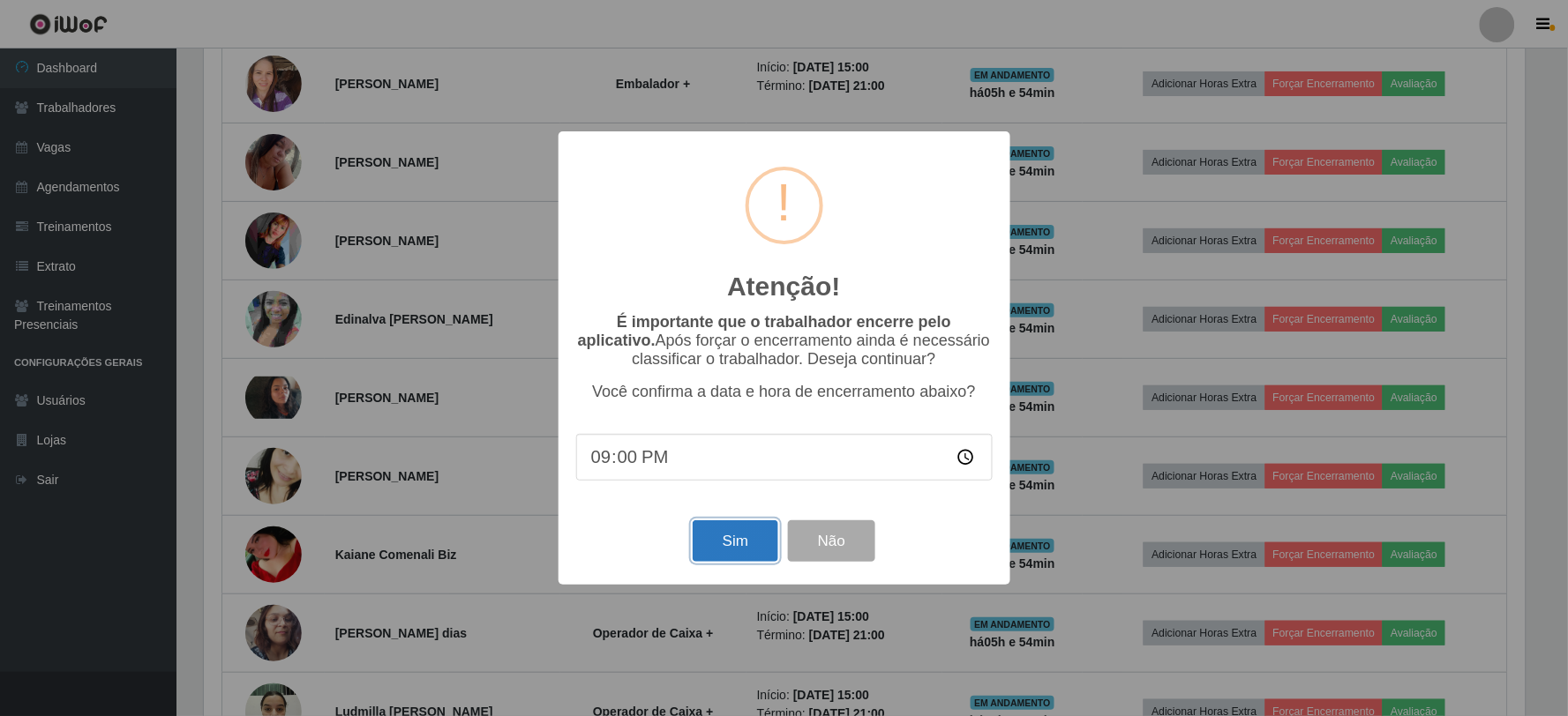
click at [734, 543] on button "Sim" at bounding box center [735, 542] width 85 height 42
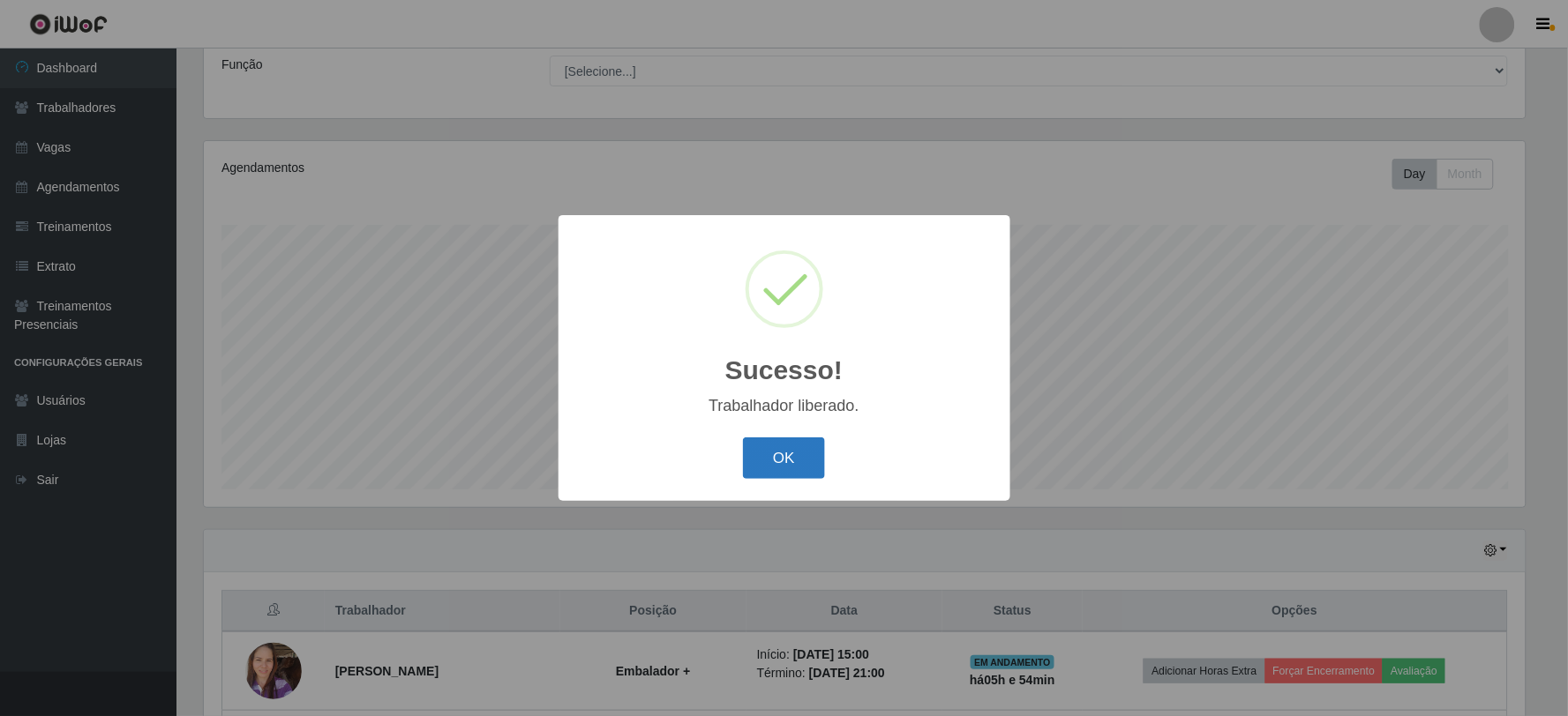
click at [772, 448] on button "OK" at bounding box center [784, 459] width 82 height 42
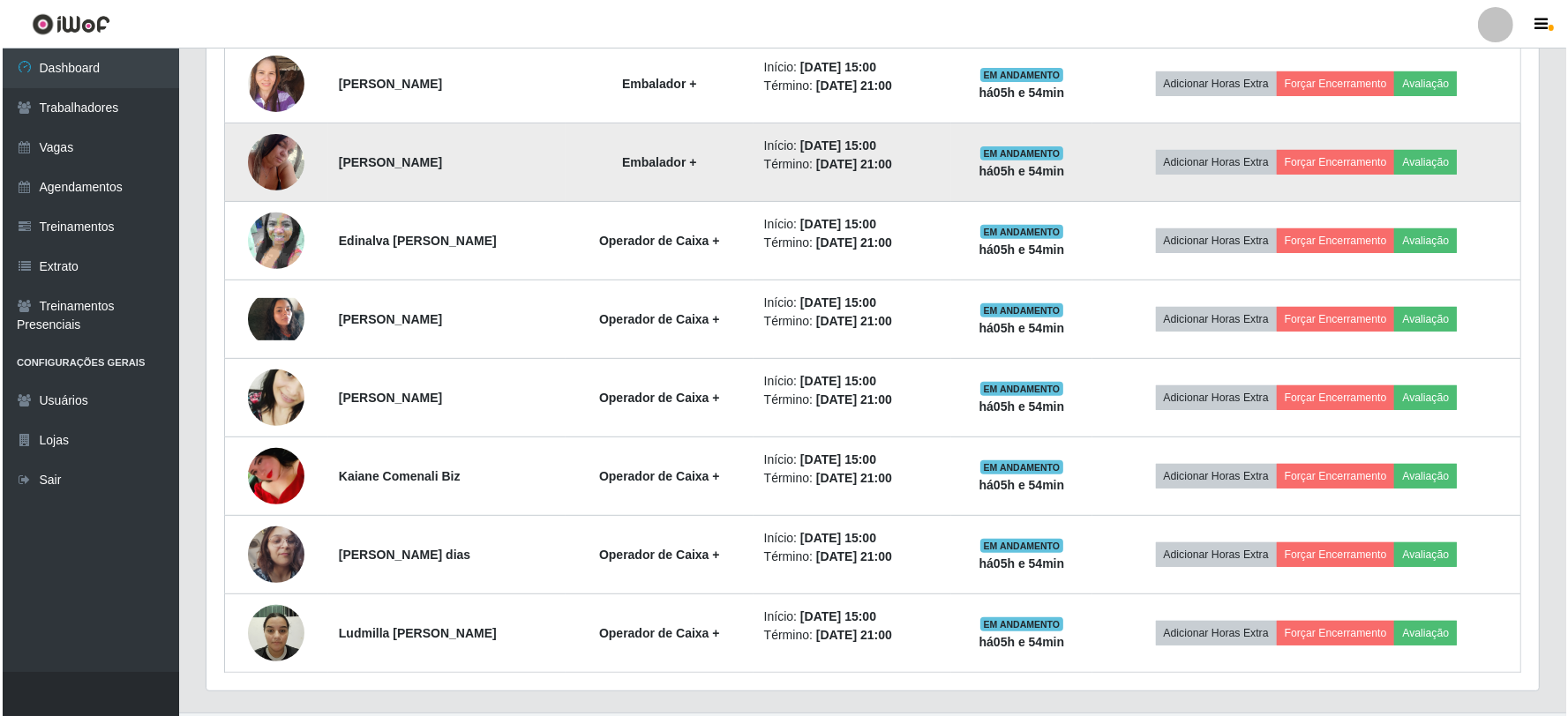
scroll to position [631, 0]
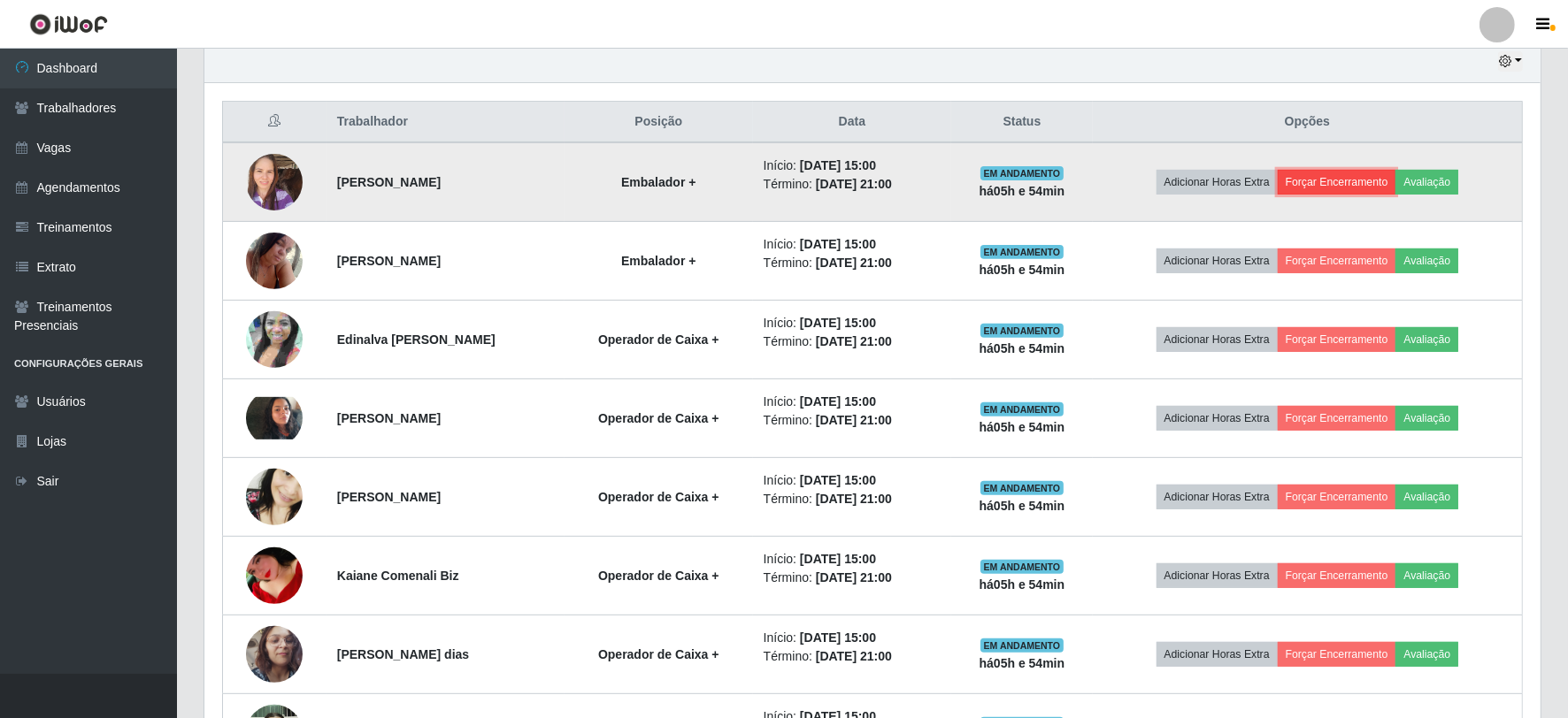
click at [1322, 186] on button "Forçar Encerramento" at bounding box center [1336, 182] width 118 height 25
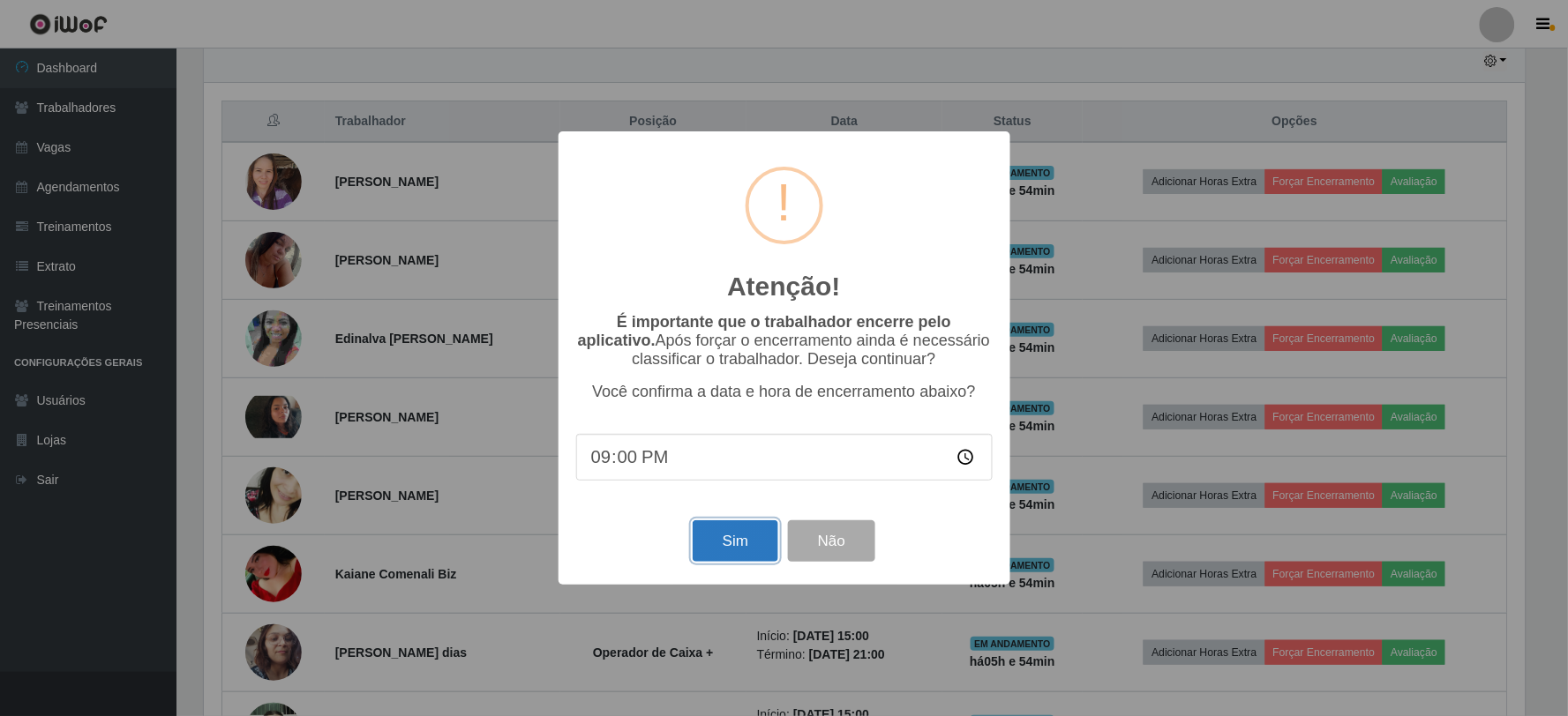
click at [722, 554] on button "Sim" at bounding box center [735, 542] width 85 height 42
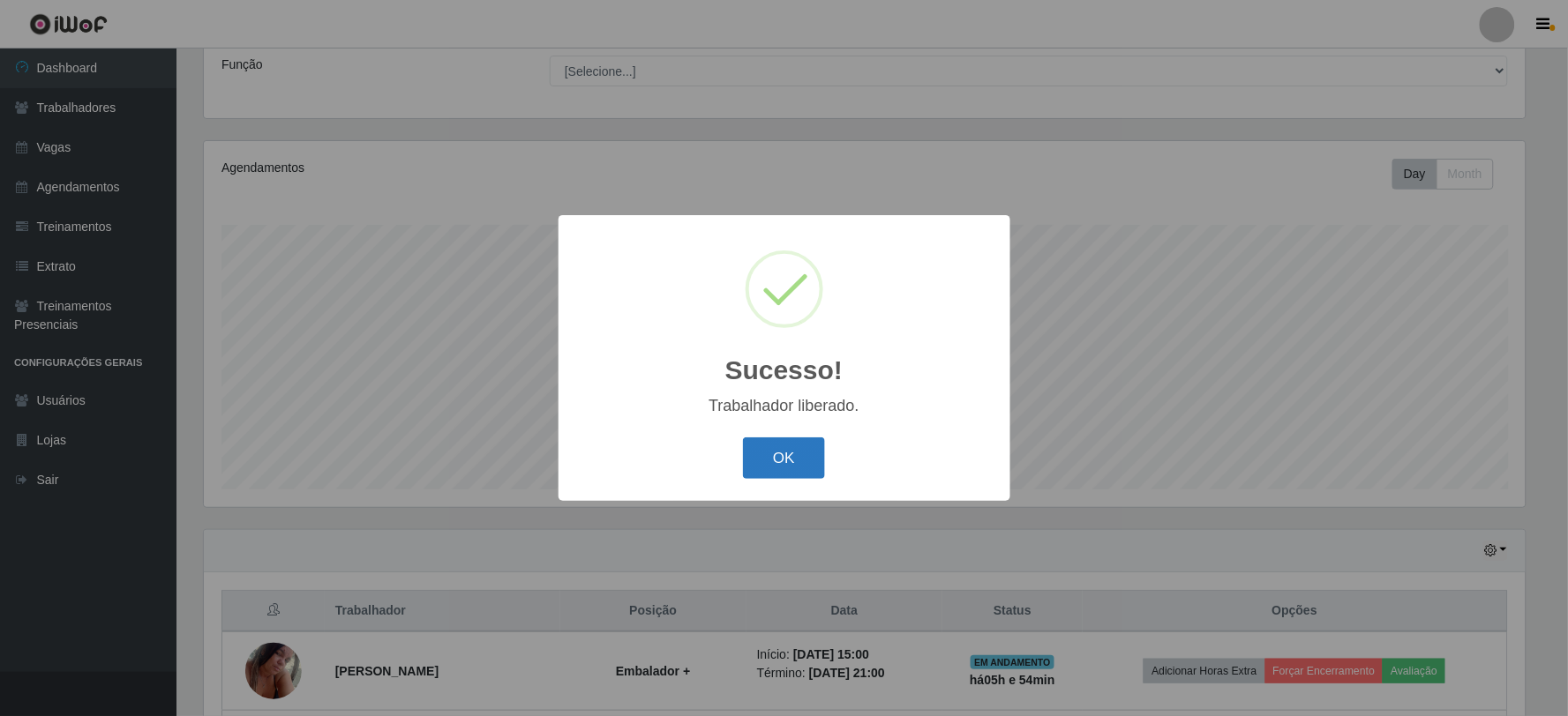
click at [779, 451] on button "OK" at bounding box center [784, 459] width 82 height 42
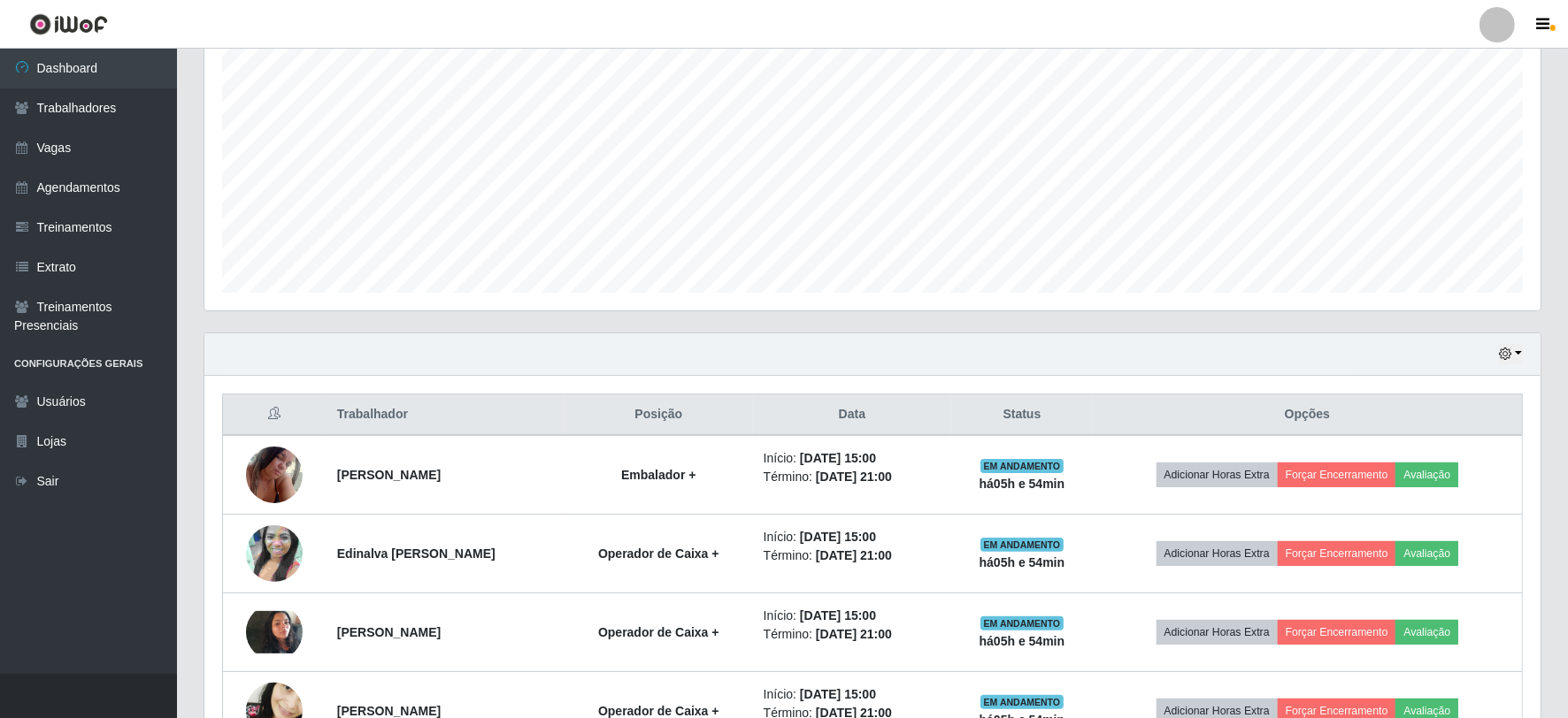
scroll to position [534, 0]
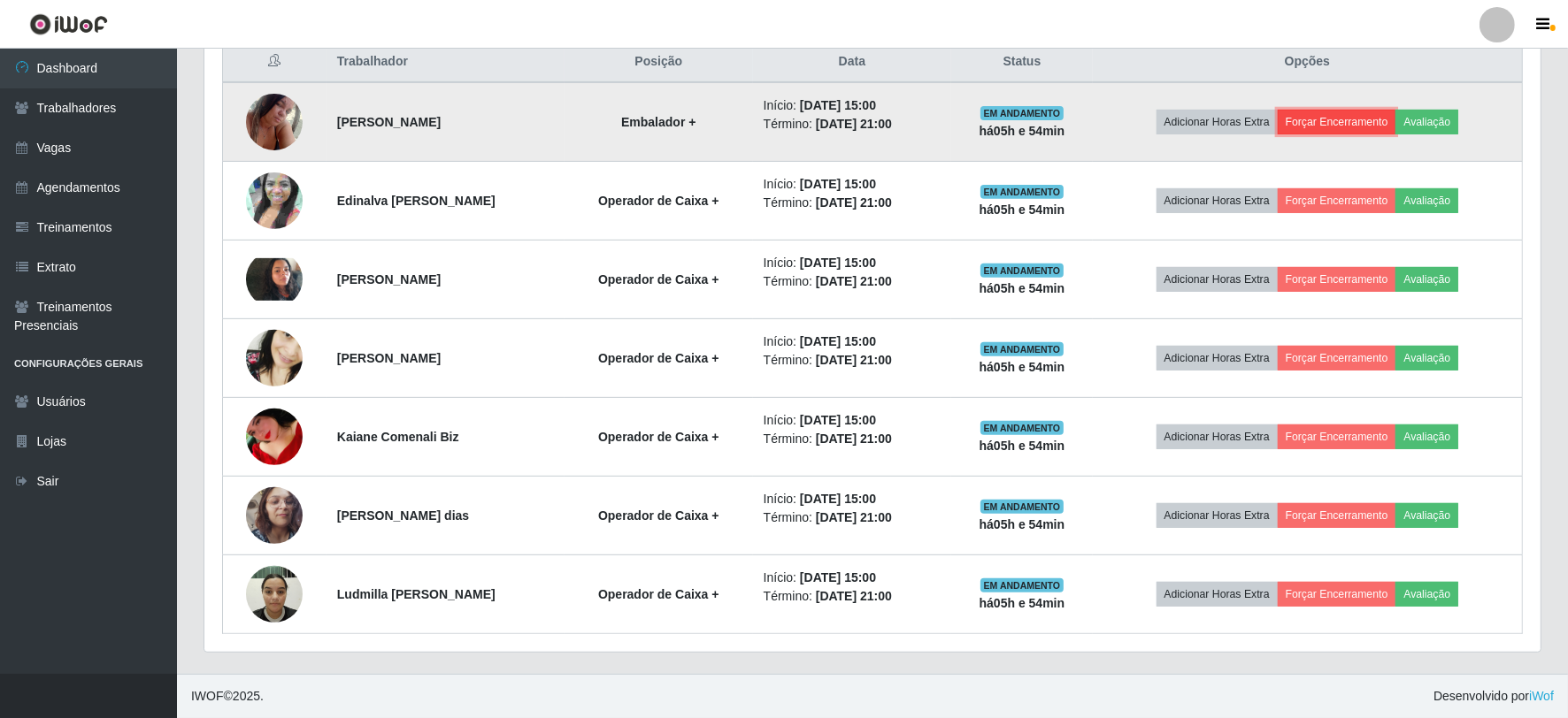
click at [1374, 131] on button "Forçar Encerramento" at bounding box center [1336, 121] width 118 height 25
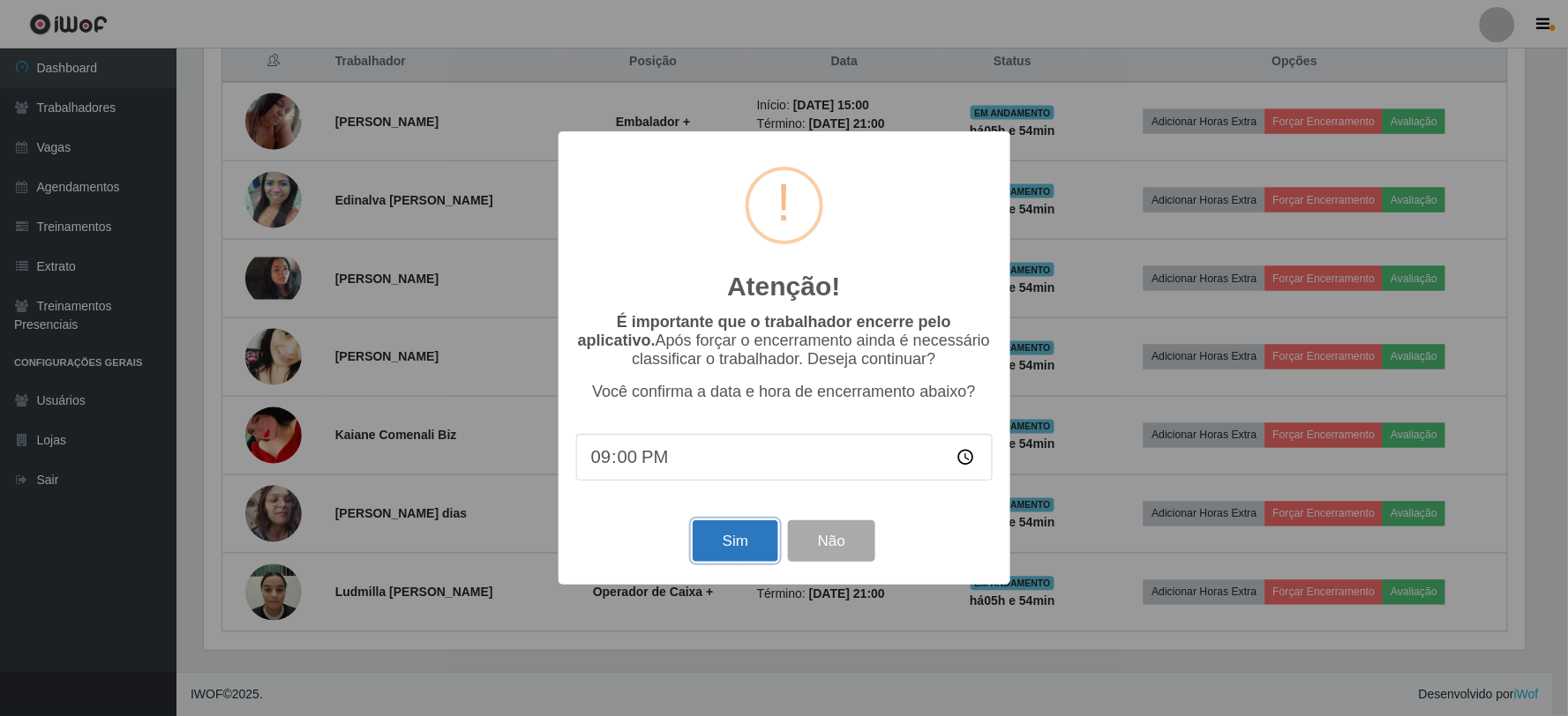
click at [692, 542] on button "Sim" at bounding box center [735, 542] width 85 height 42
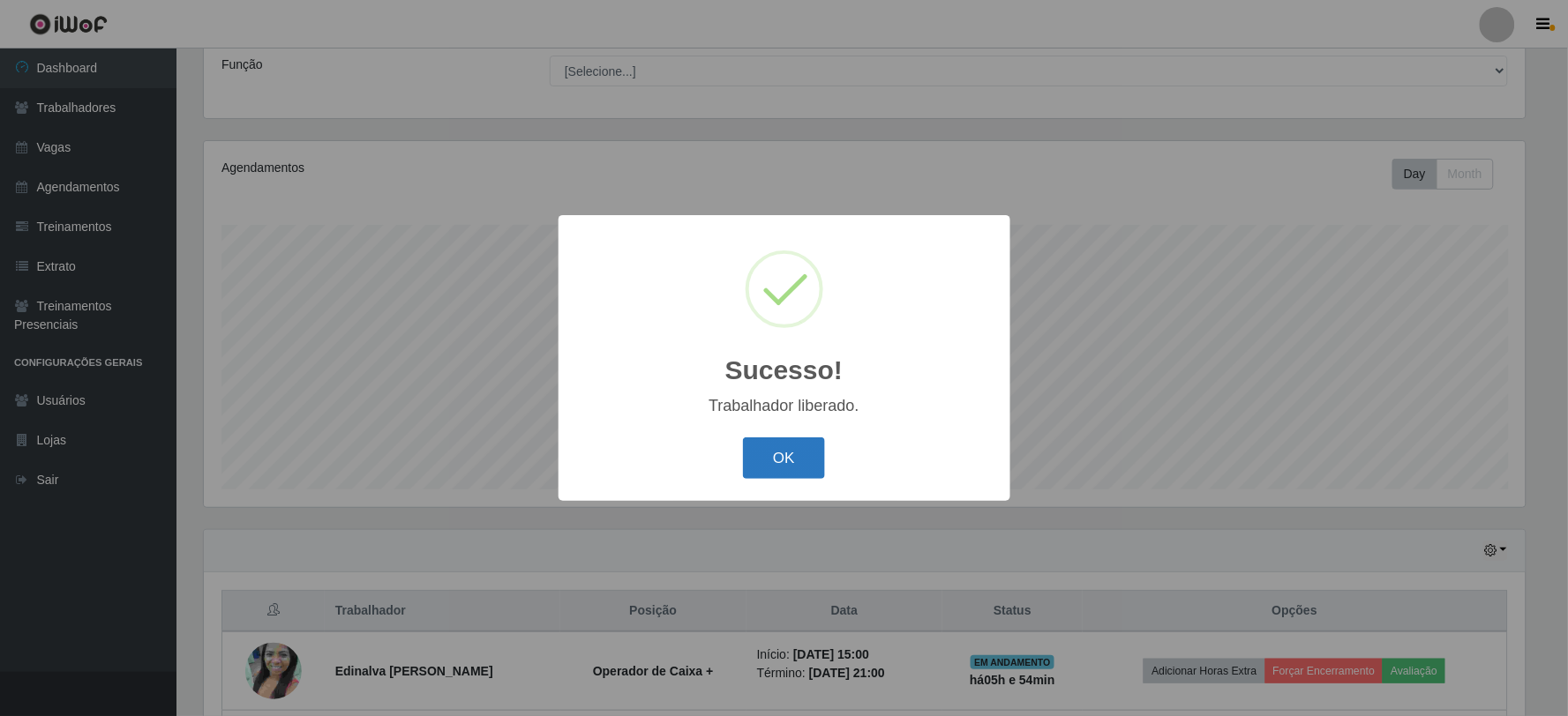
click at [812, 457] on button "OK" at bounding box center [784, 459] width 82 height 42
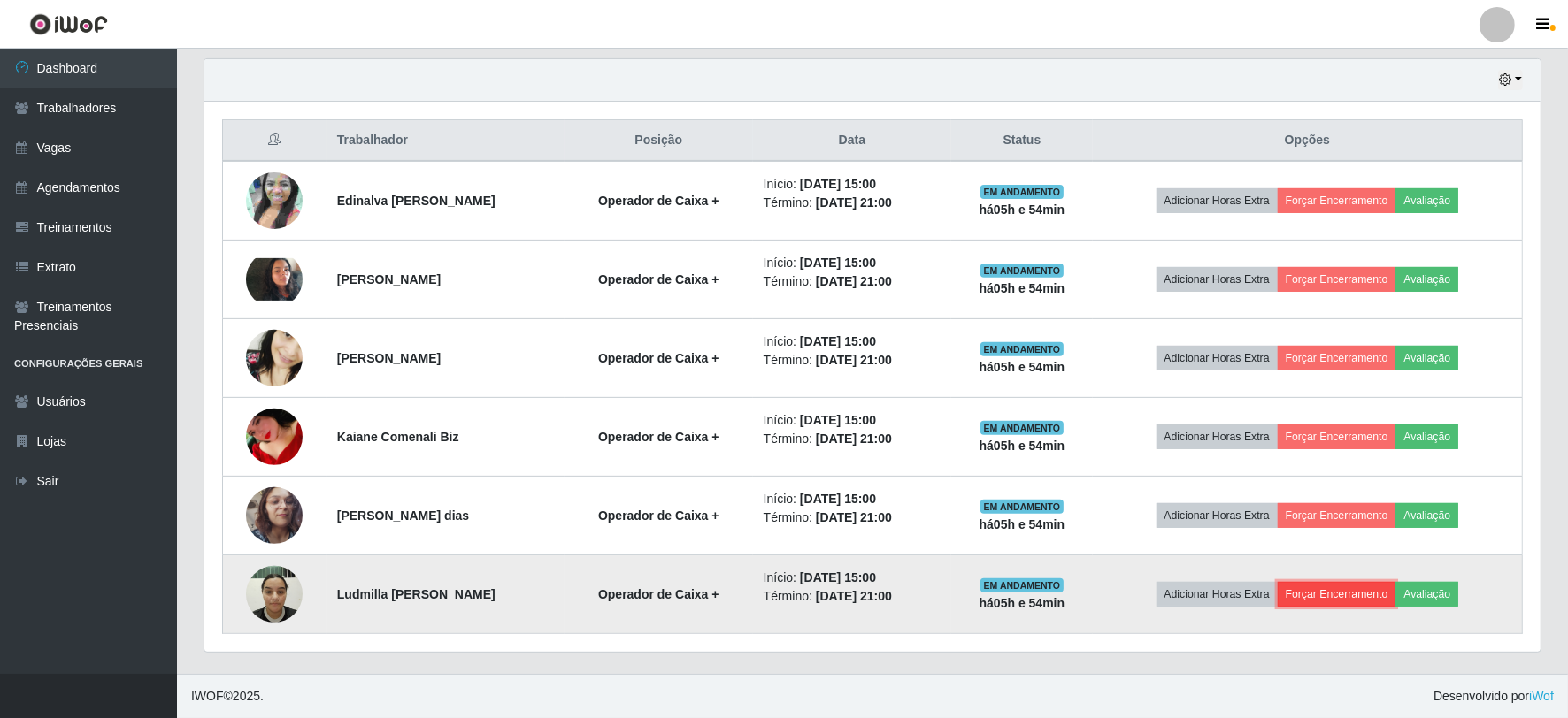
click at [1357, 591] on button "Forçar Encerramento" at bounding box center [1336, 594] width 118 height 25
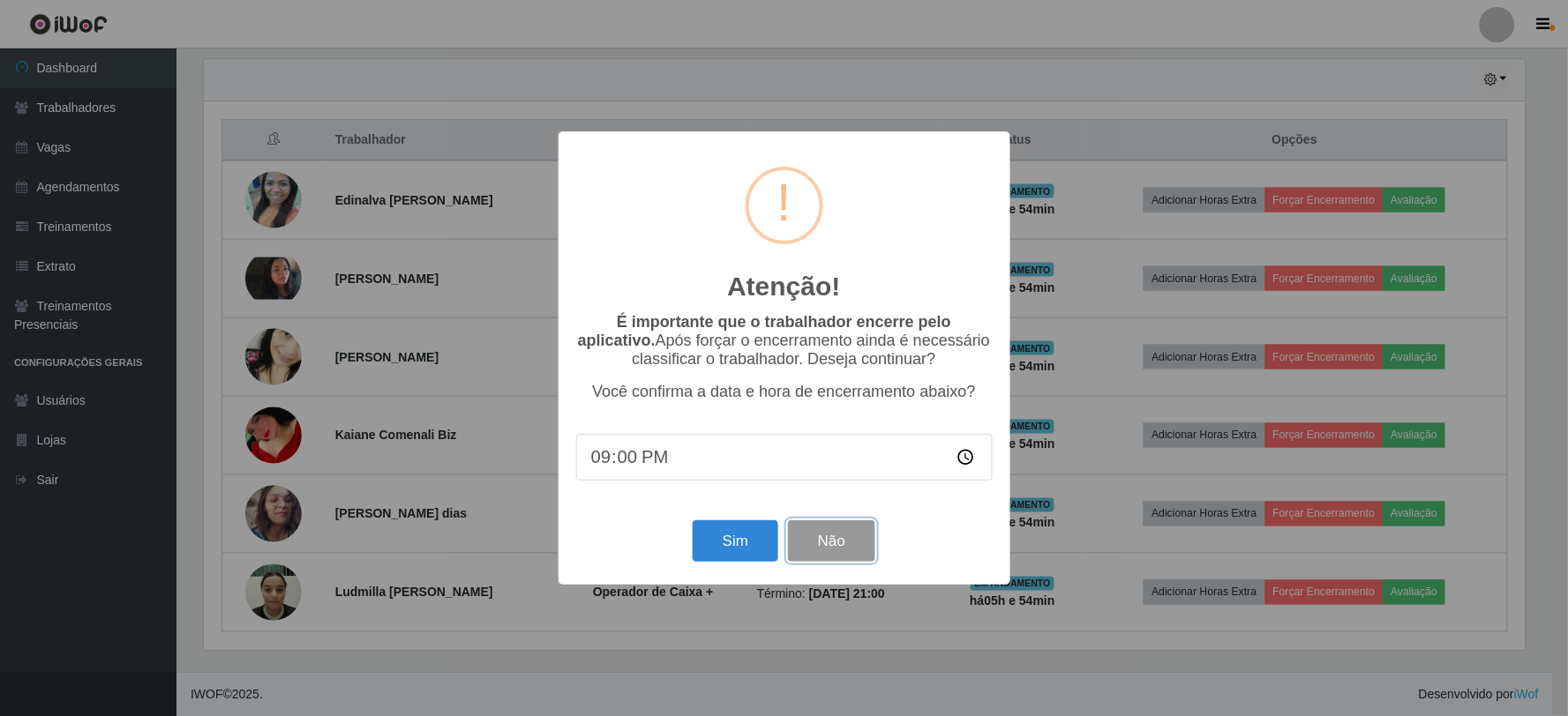
click at [866, 548] on button "Não" at bounding box center [831, 542] width 87 height 42
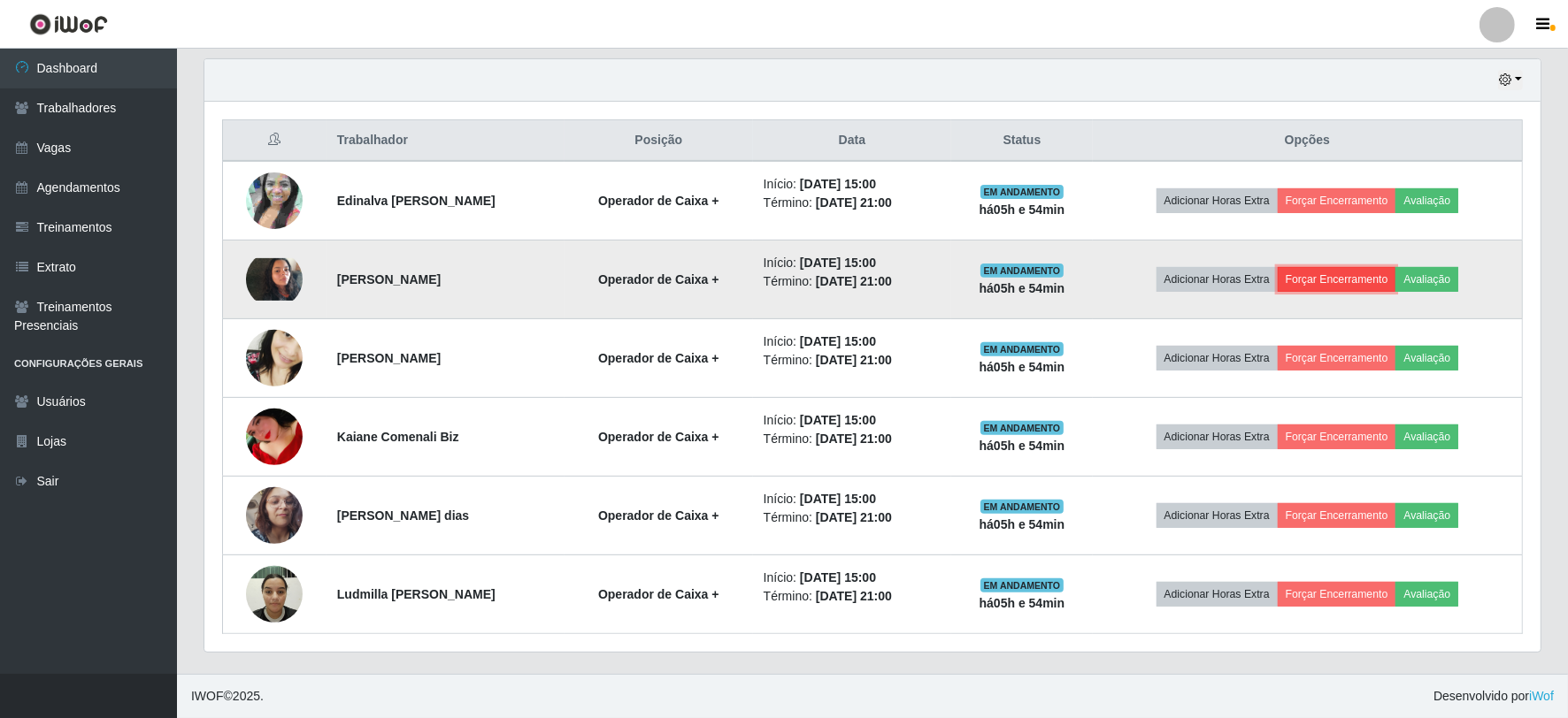
click at [1388, 276] on button "Forçar Encerramento" at bounding box center [1336, 279] width 118 height 25
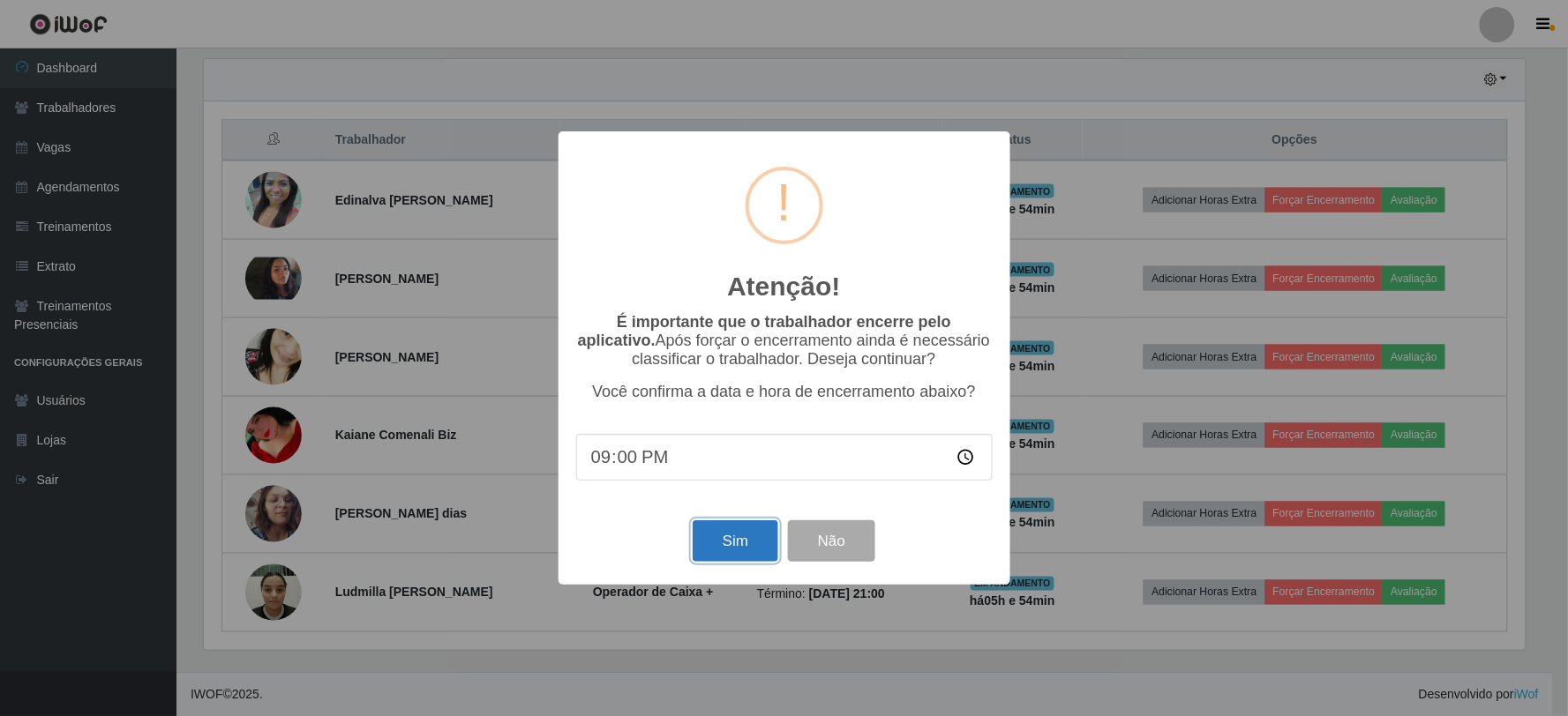
click at [759, 537] on button "Sim" at bounding box center [735, 542] width 85 height 42
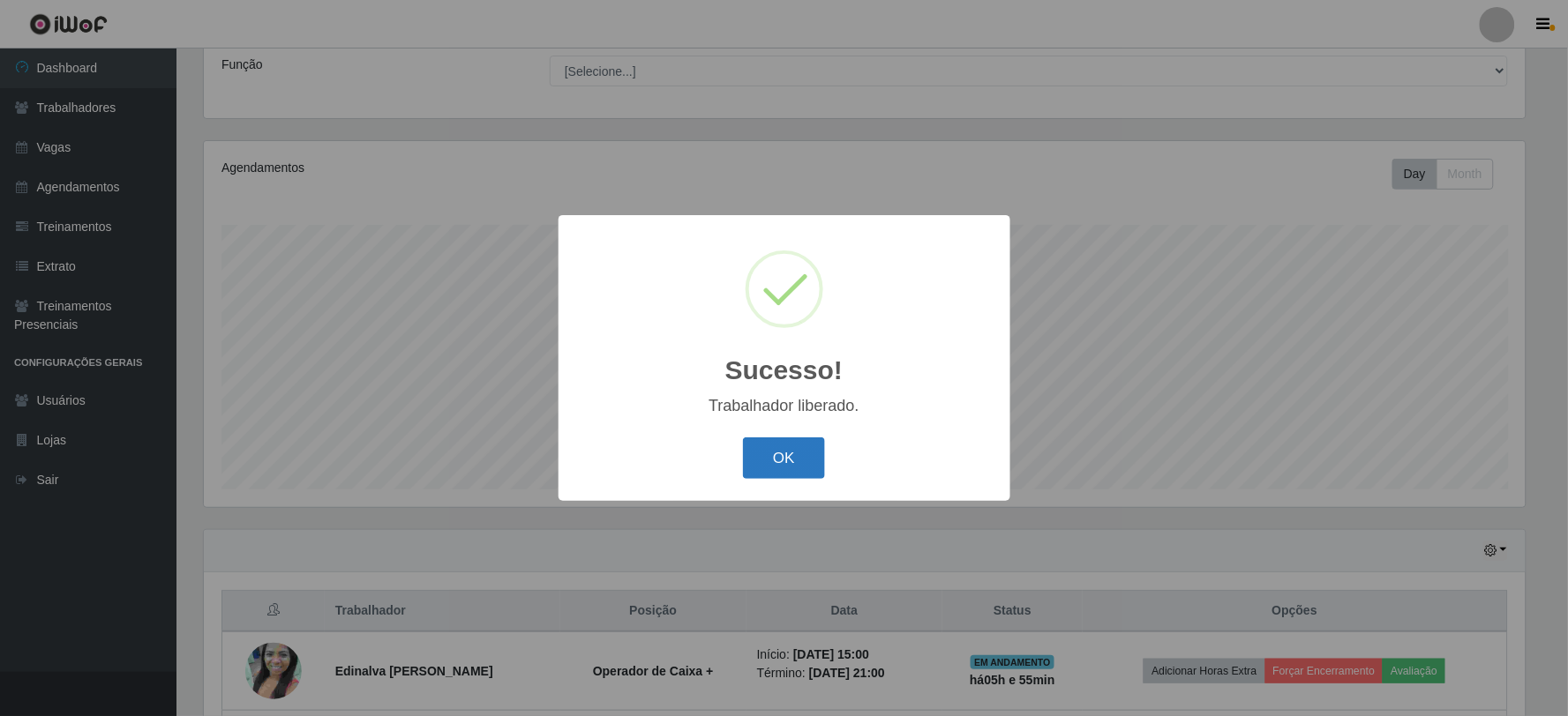
click at [766, 474] on button "OK" at bounding box center [784, 459] width 82 height 42
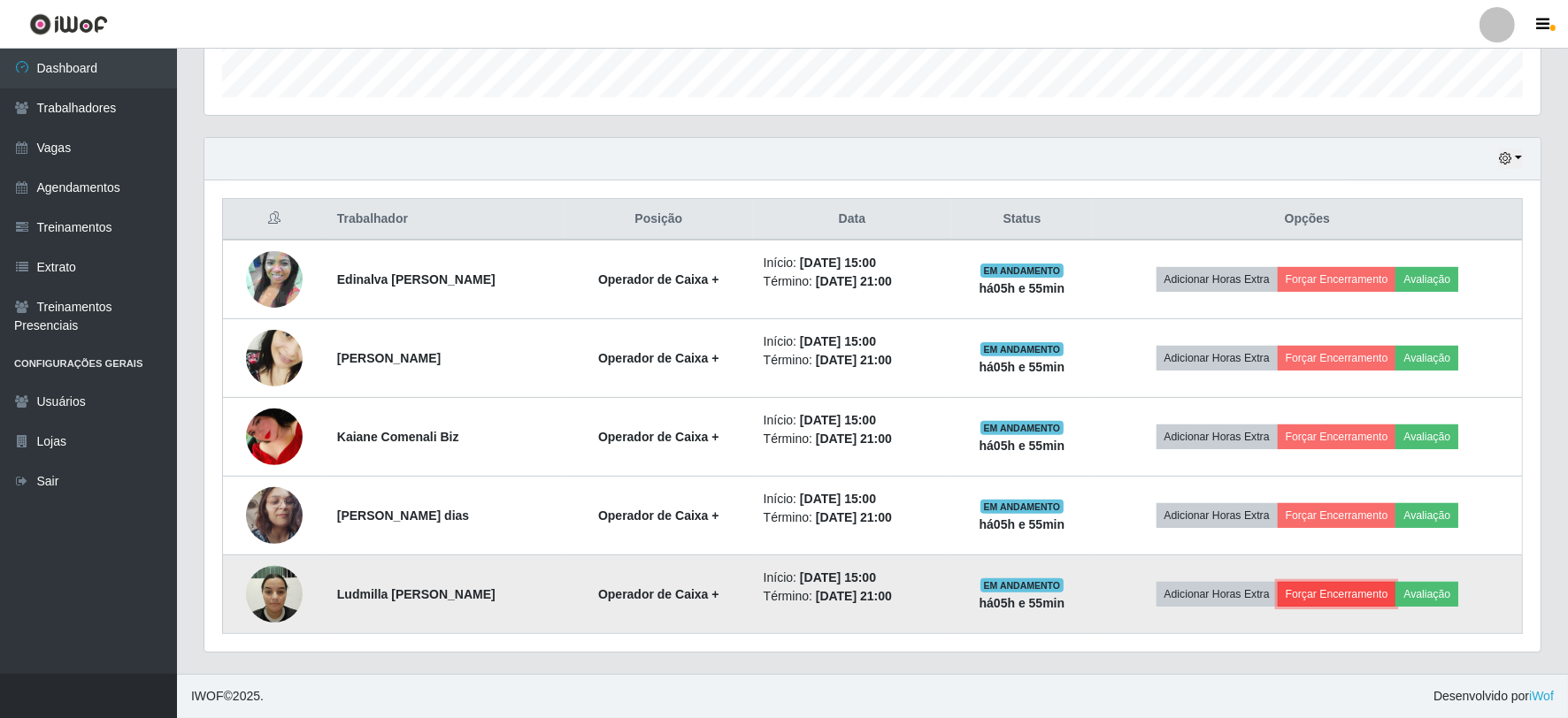
click at [1352, 596] on button "Forçar Encerramento" at bounding box center [1336, 594] width 118 height 25
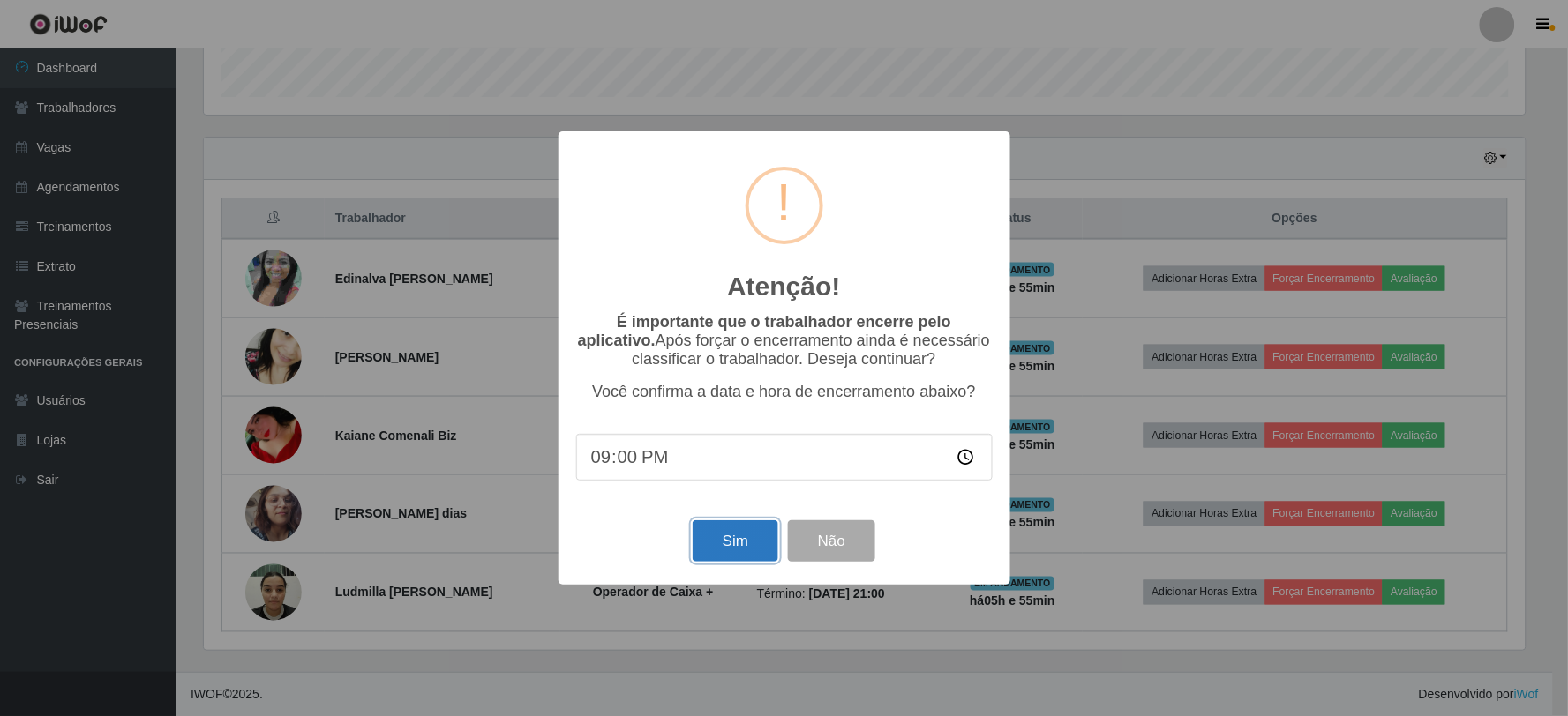
click at [756, 542] on button "Sim" at bounding box center [735, 542] width 85 height 42
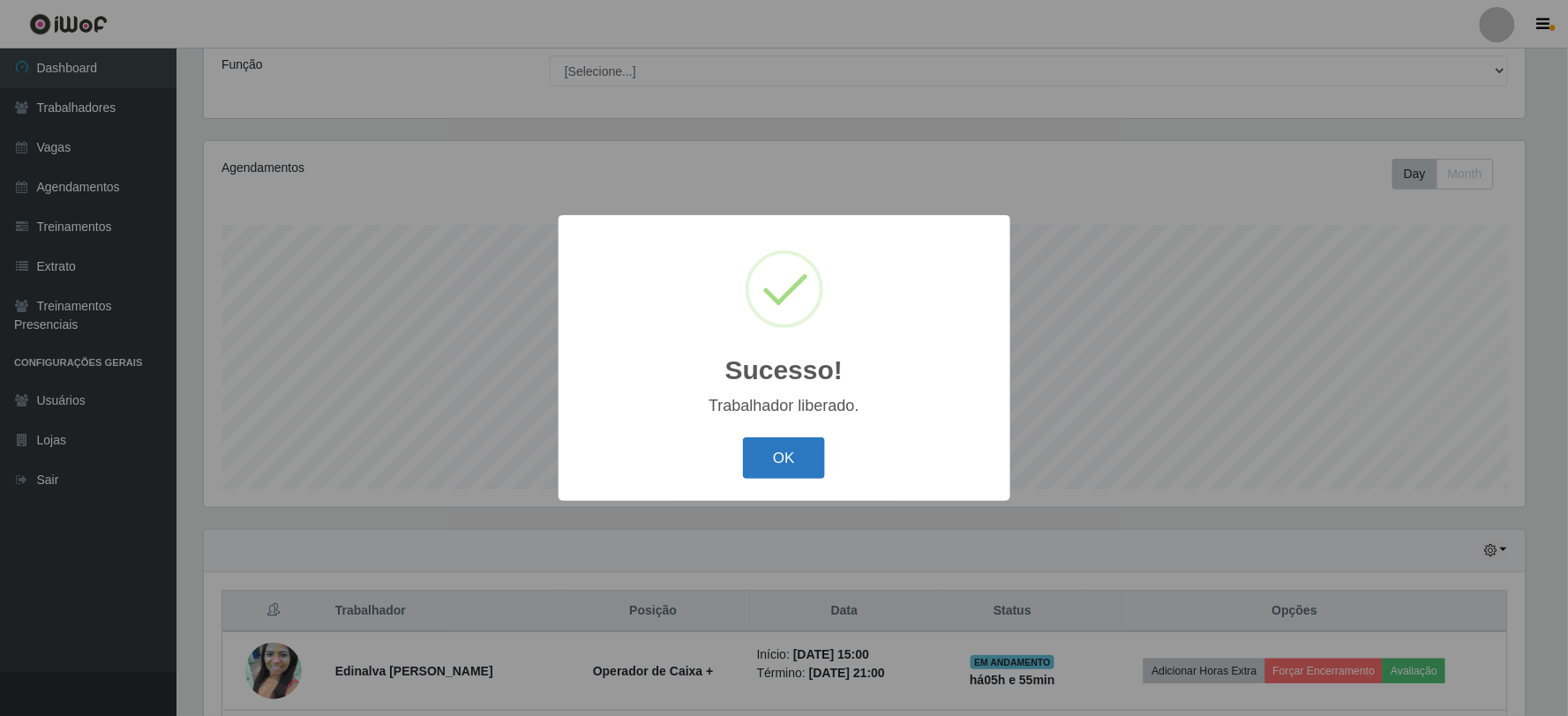
click at [799, 469] on button "OK" at bounding box center [784, 459] width 82 height 42
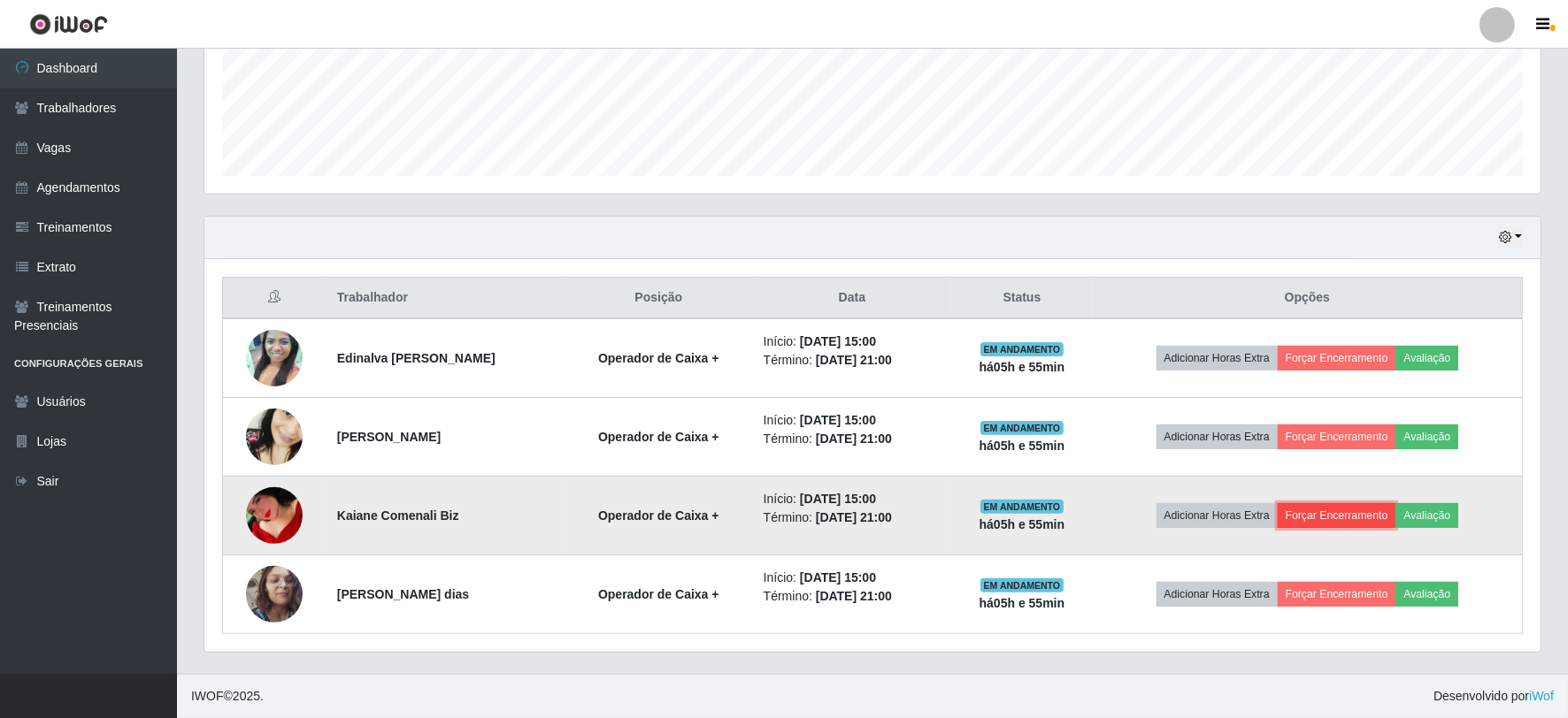
click at [1364, 519] on button "Forçar Encerramento" at bounding box center [1336, 515] width 118 height 25
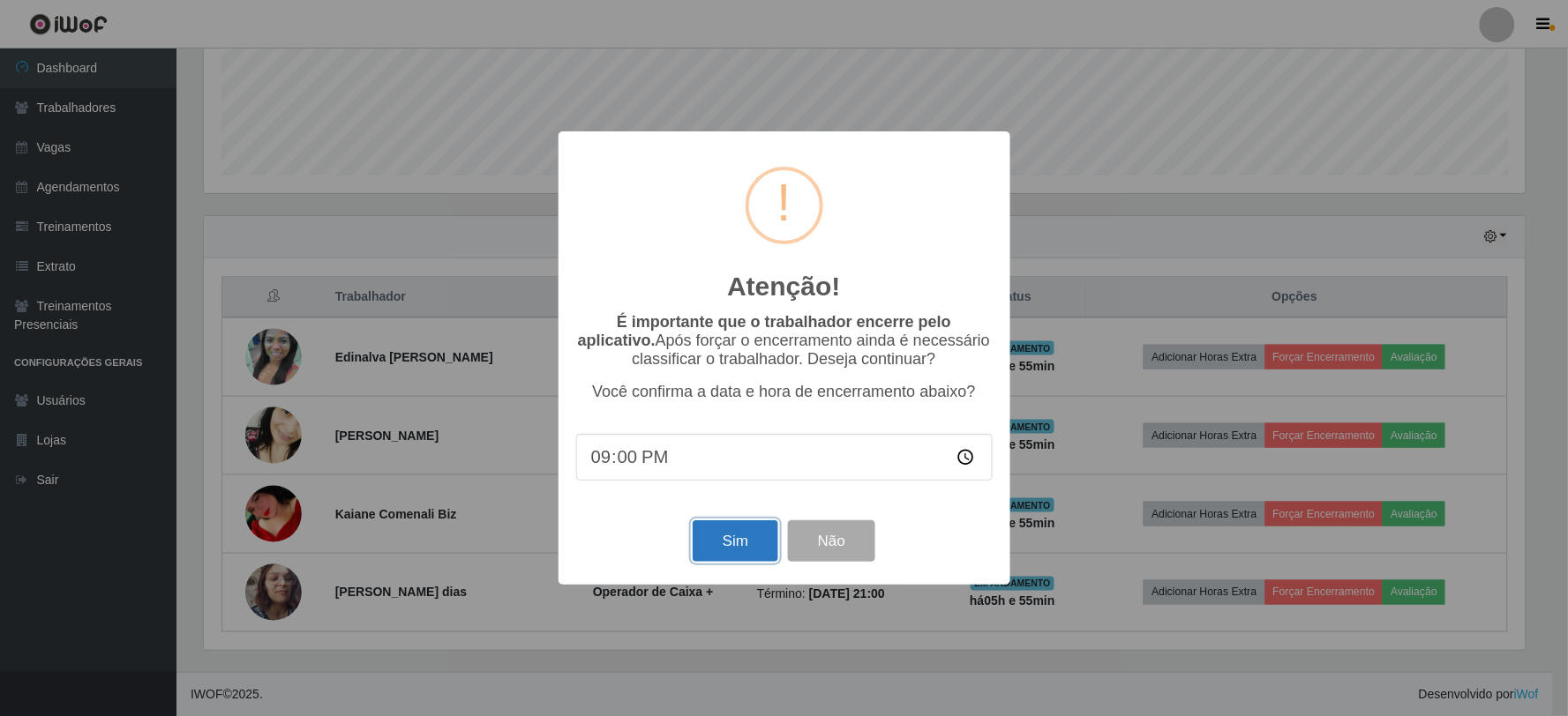
click at [768, 545] on button "Sim" at bounding box center [735, 542] width 85 height 42
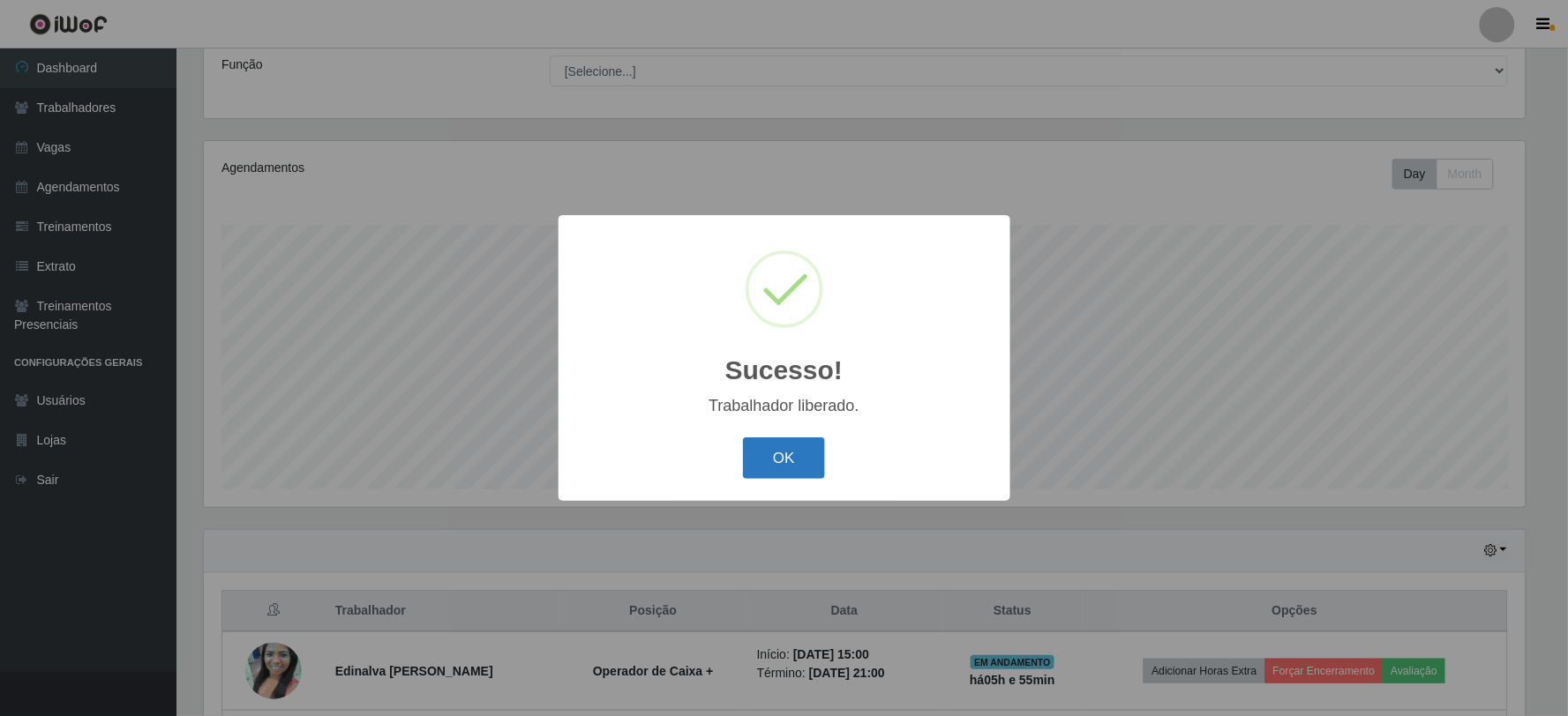
click at [804, 453] on button "OK" at bounding box center [784, 459] width 82 height 42
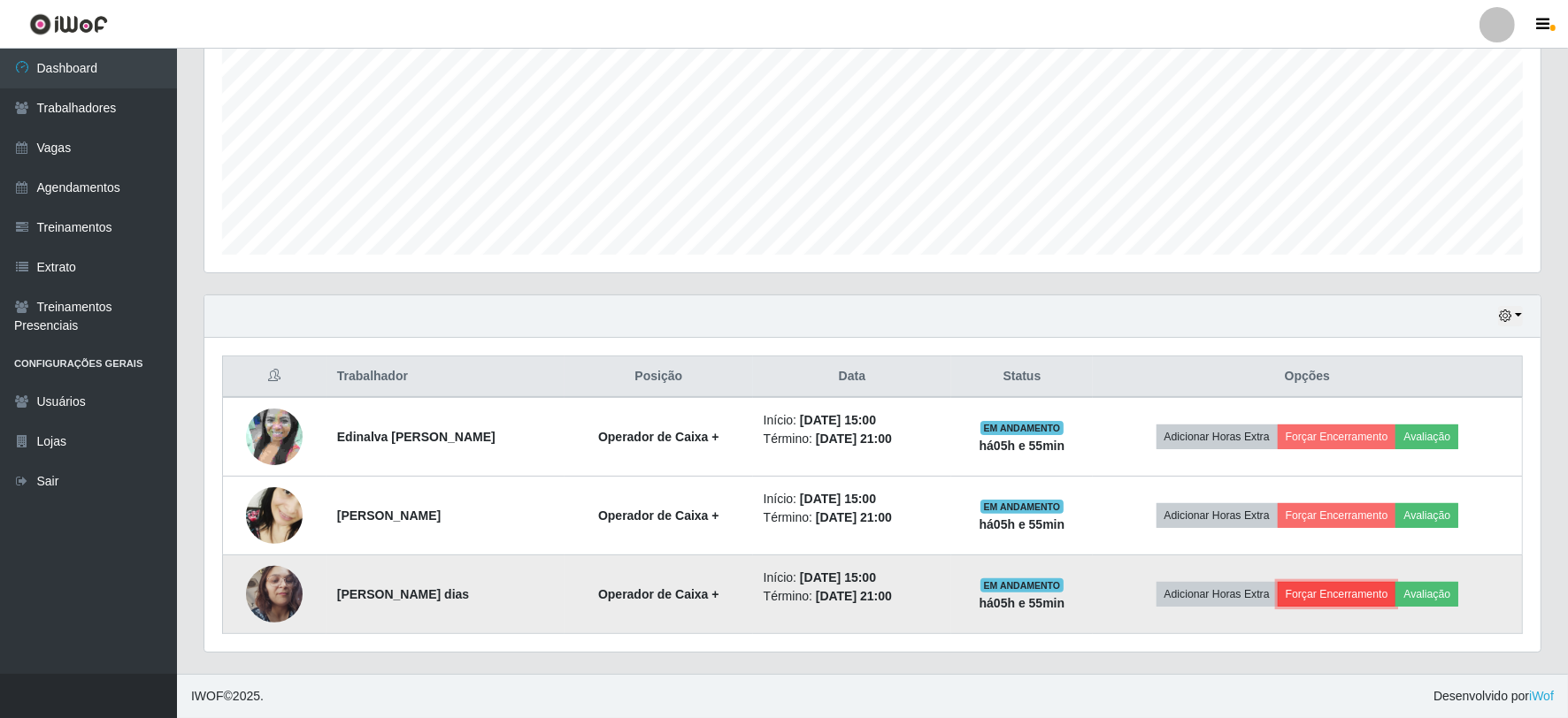
click at [1315, 586] on button "Forçar Encerramento" at bounding box center [1336, 594] width 118 height 25
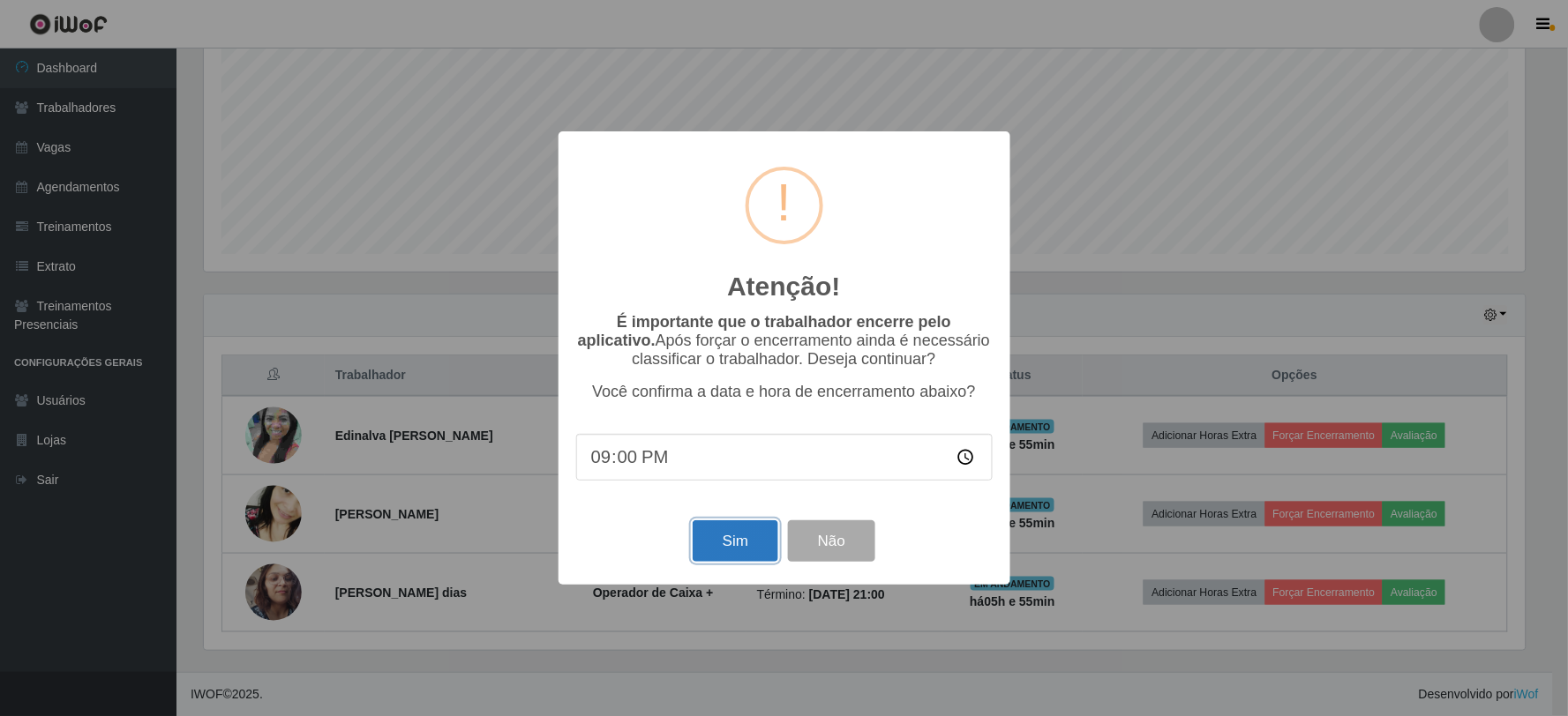
click at [737, 539] on button "Sim" at bounding box center [735, 542] width 85 height 42
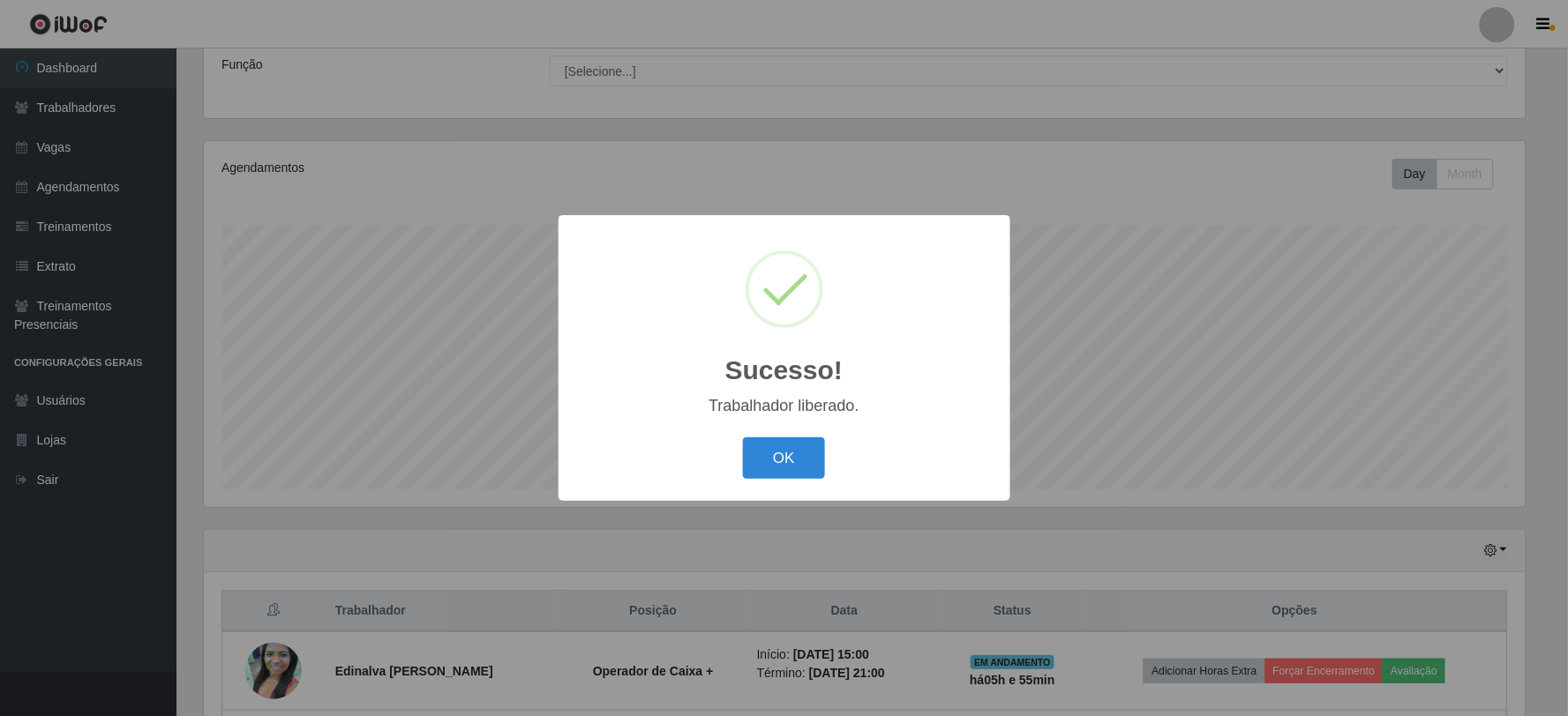
click at [804, 435] on div "OK Cancel" at bounding box center [784, 458] width 416 height 51
click at [791, 470] on button "OK" at bounding box center [784, 459] width 82 height 42
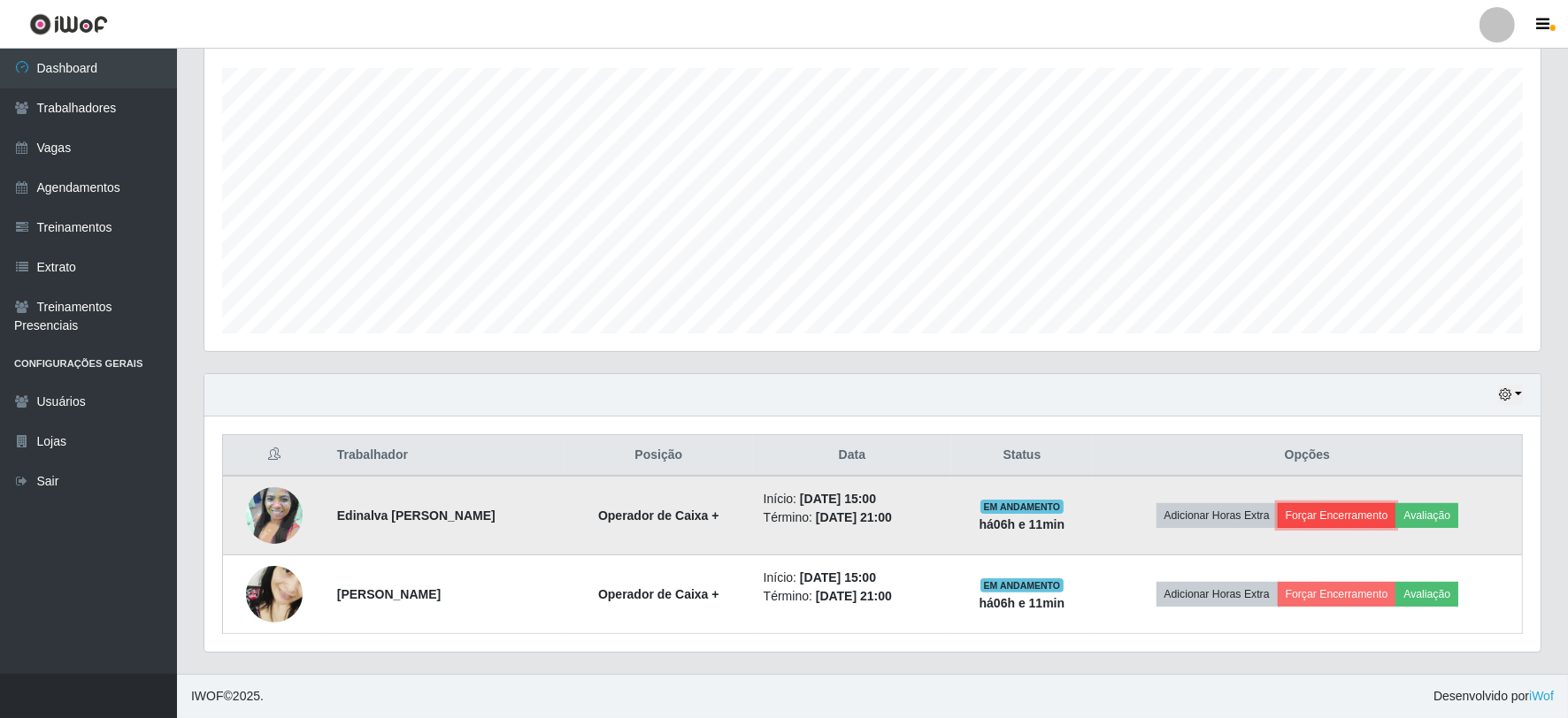
click at [1347, 513] on button "Forçar Encerramento" at bounding box center [1336, 515] width 118 height 25
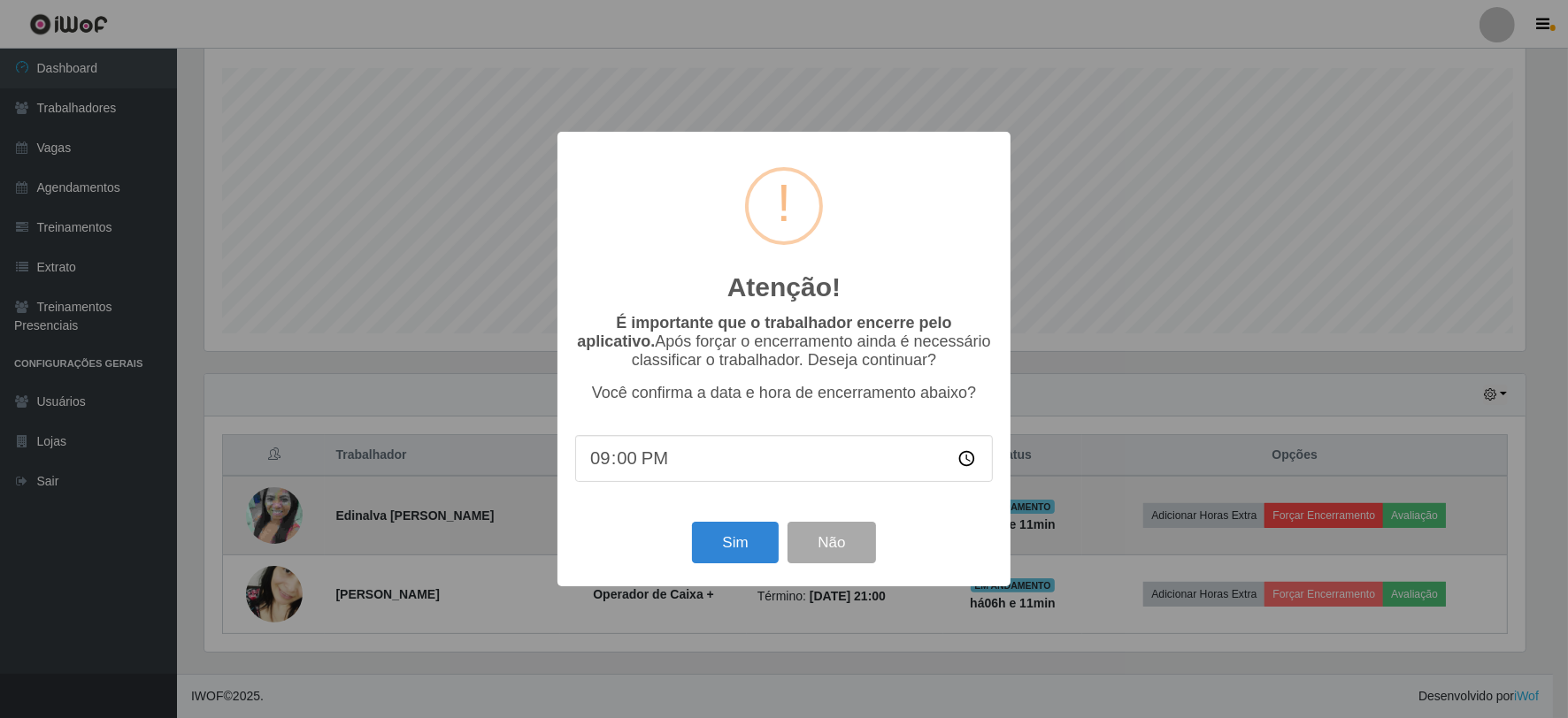
scroll to position [366, 1326]
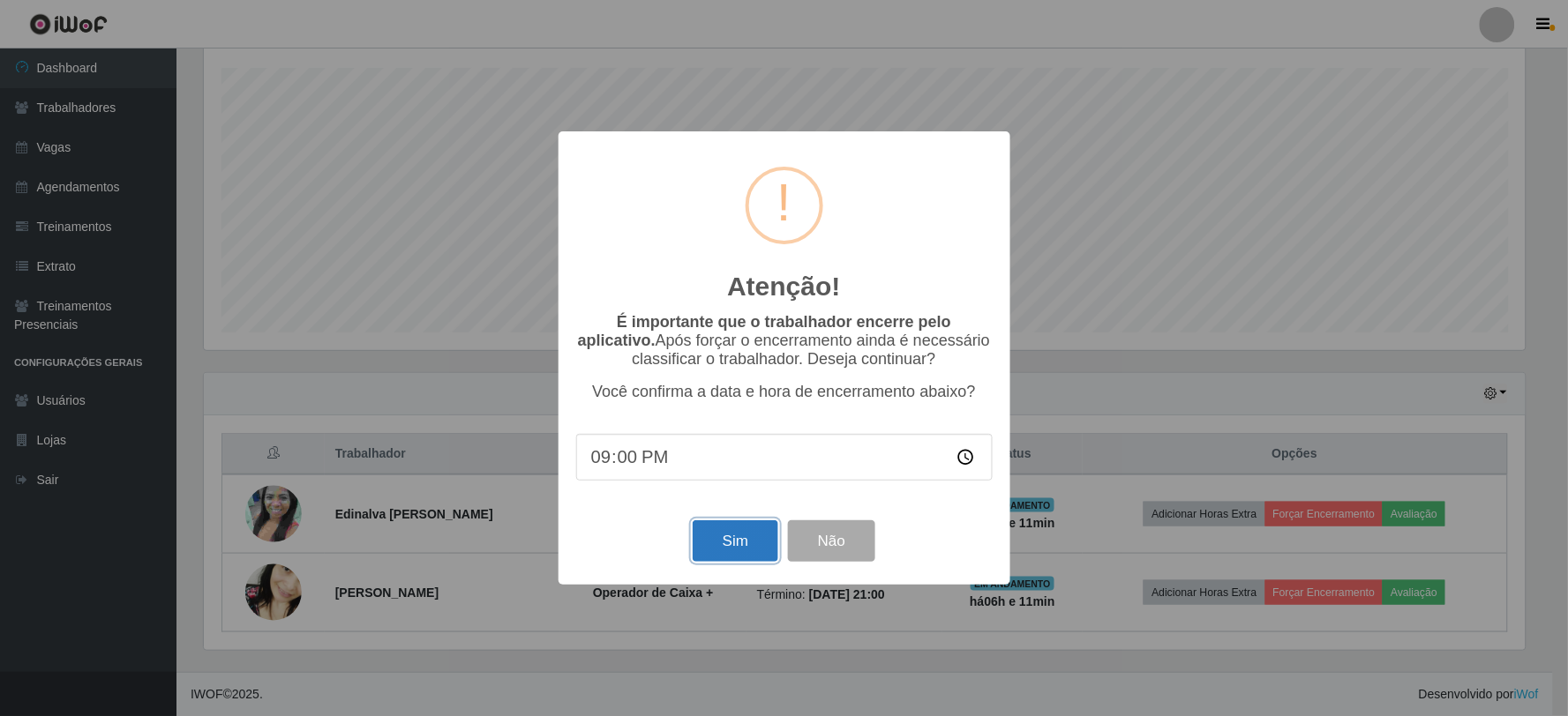
click at [719, 561] on button "Sim" at bounding box center [735, 542] width 85 height 42
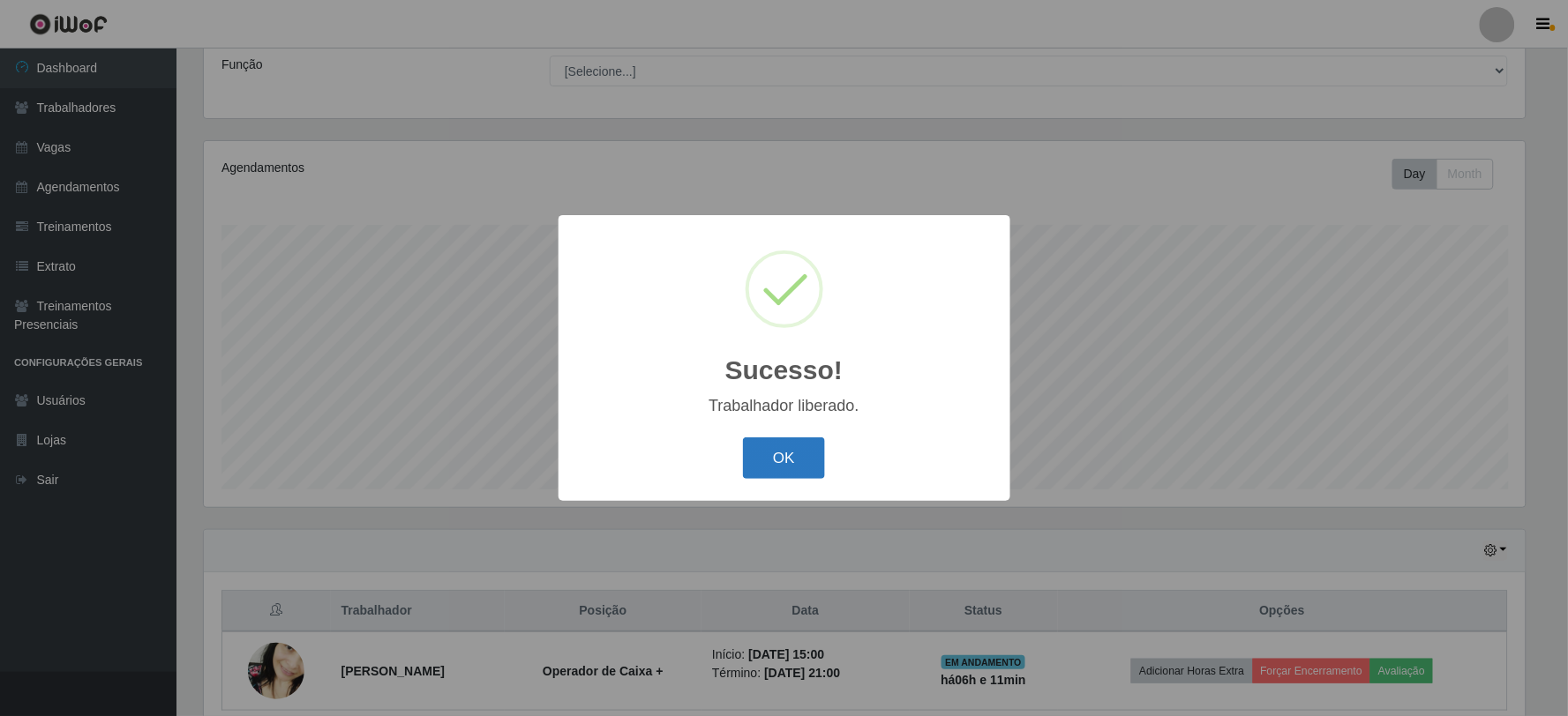
click at [816, 446] on button "OK" at bounding box center [784, 459] width 82 height 42
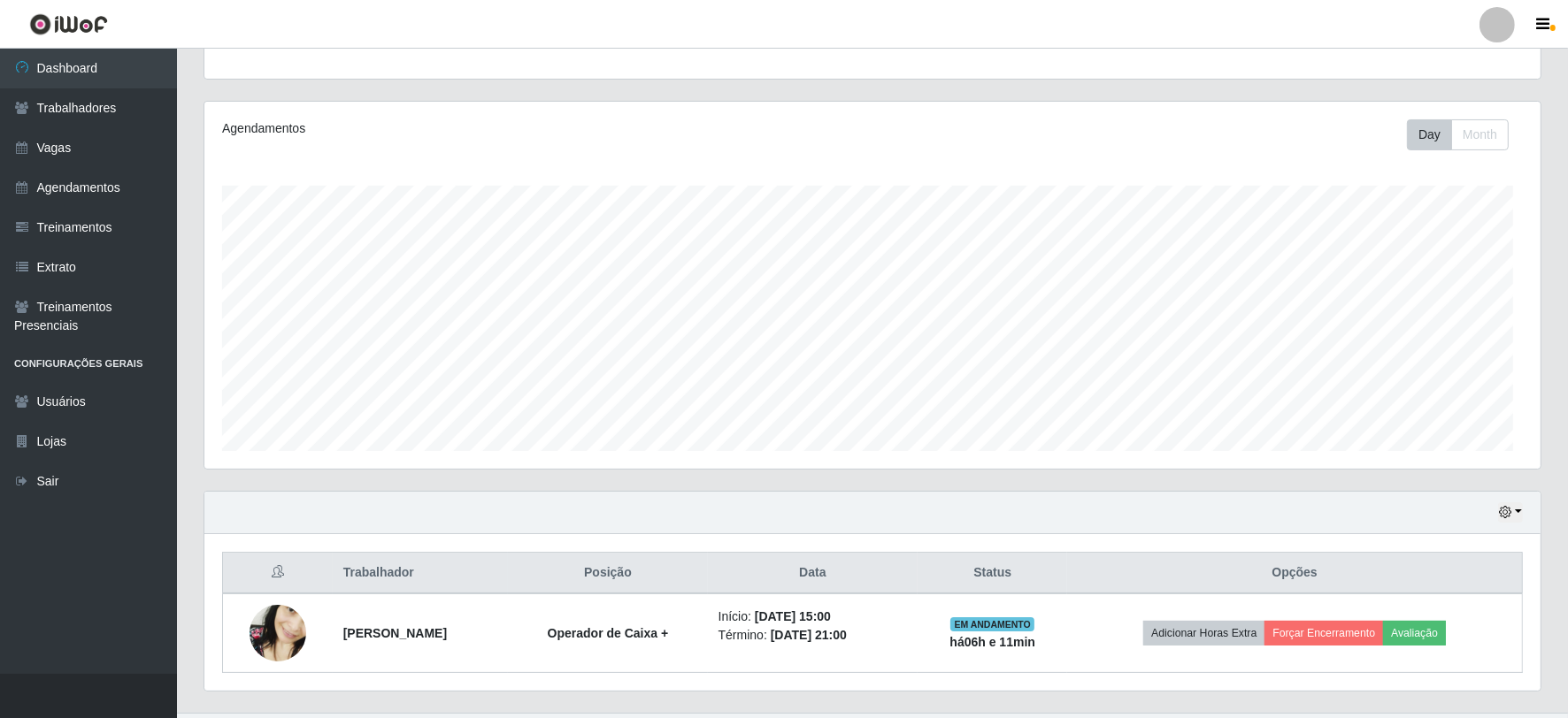
scroll to position [366, 1336]
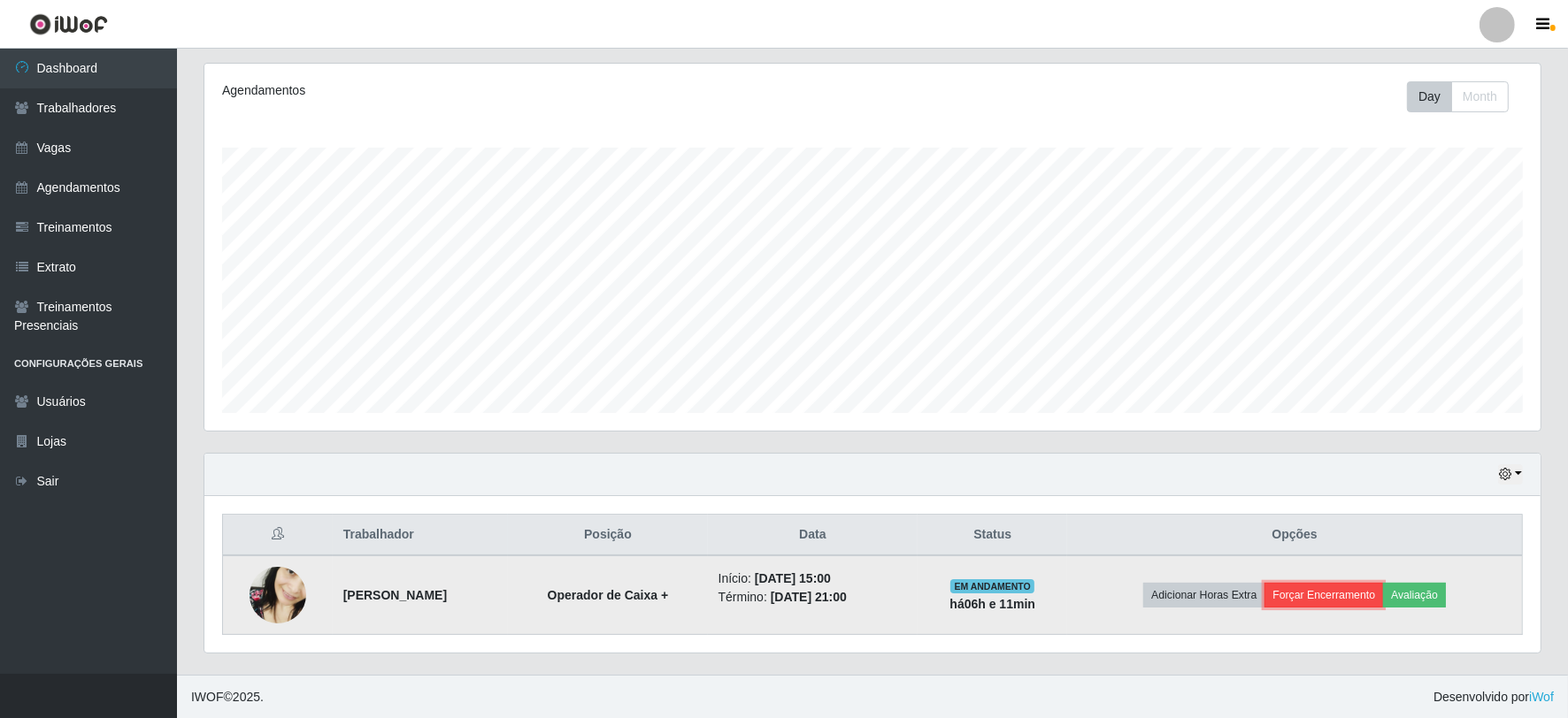
click at [1339, 590] on button "Forçar Encerramento" at bounding box center [1324, 595] width 118 height 25
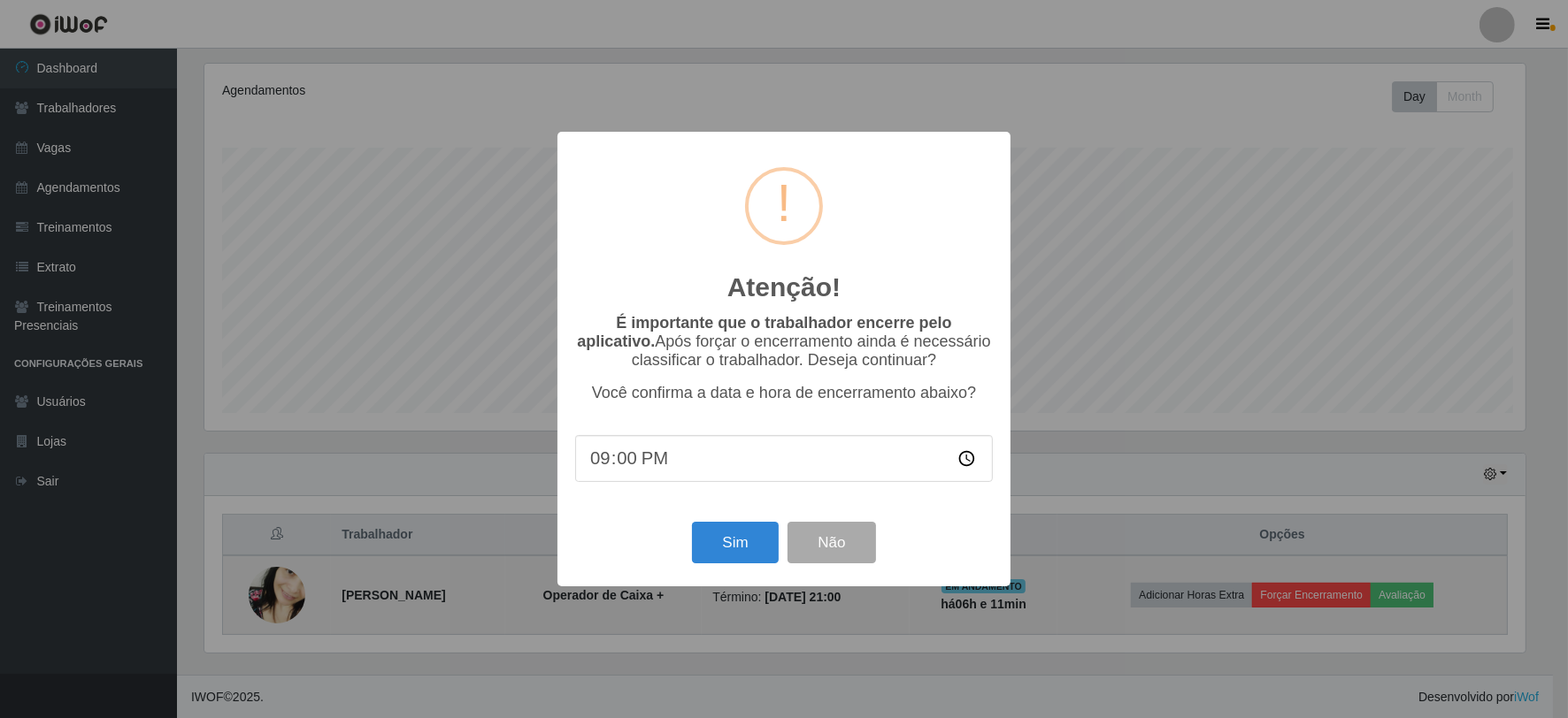
scroll to position [366, 1326]
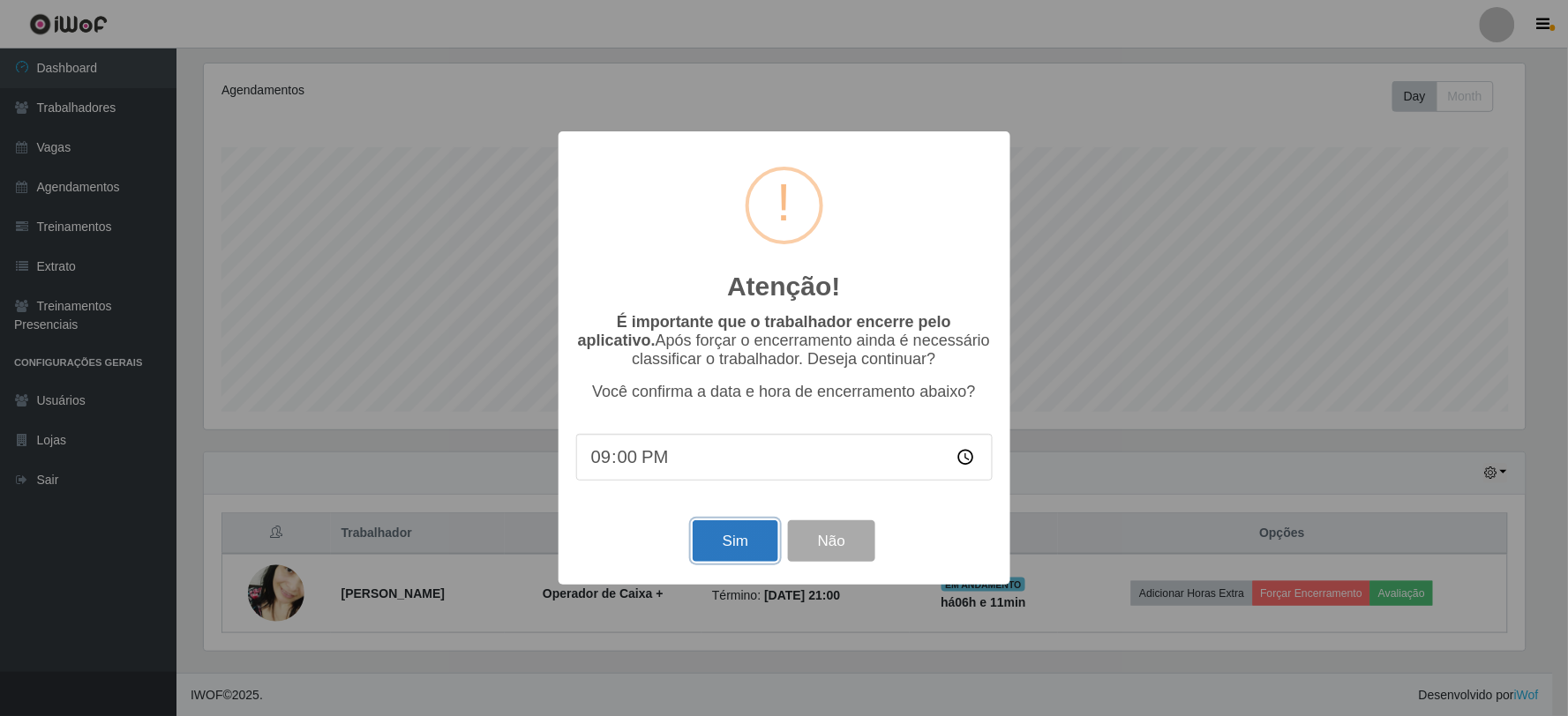
click at [744, 543] on button "Sim" at bounding box center [735, 542] width 85 height 42
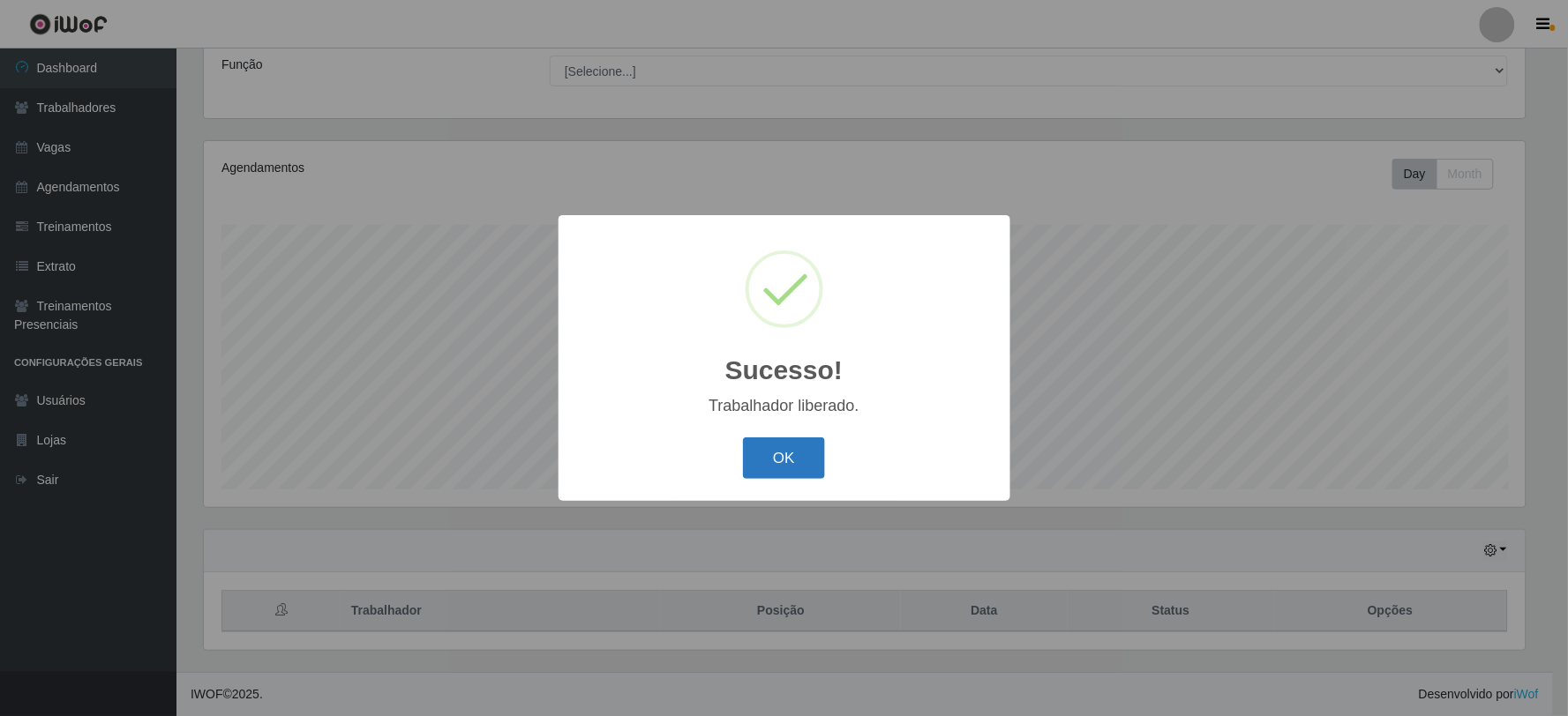
click at [759, 443] on button "OK" at bounding box center [784, 459] width 82 height 42
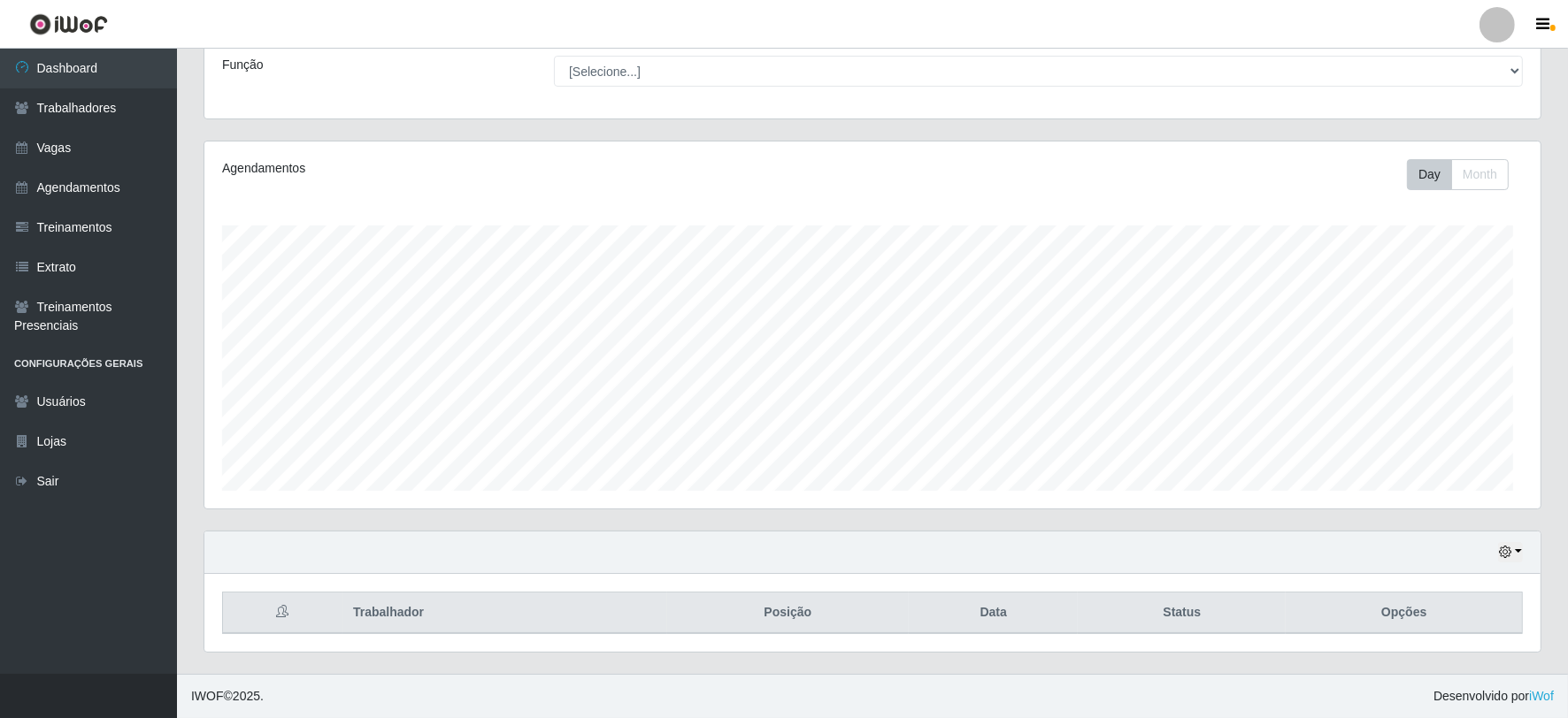
scroll to position [366, 1336]
